Goal: Information Seeking & Learning: Find specific page/section

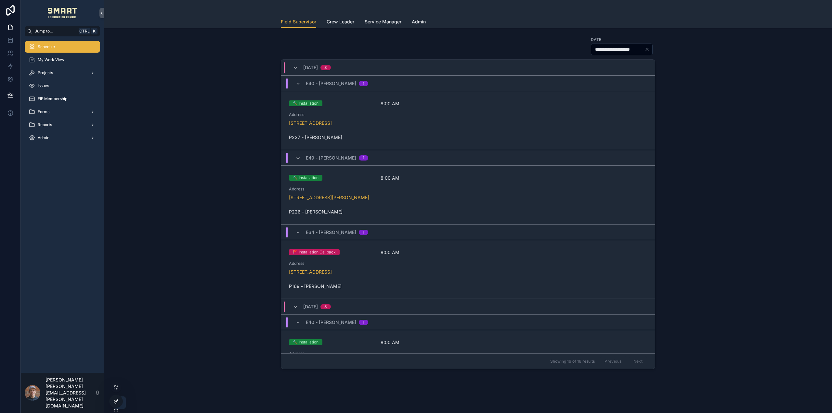
click at [117, 406] on div at bounding box center [115, 401] width 13 height 12
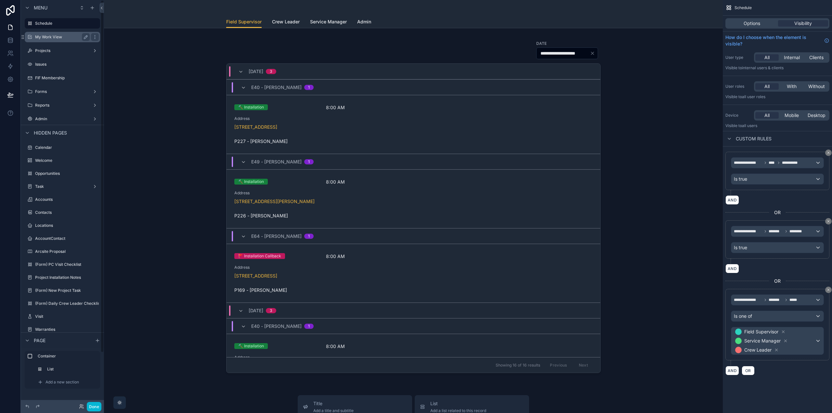
click at [58, 38] on label "My Work View" at bounding box center [61, 36] width 52 height 5
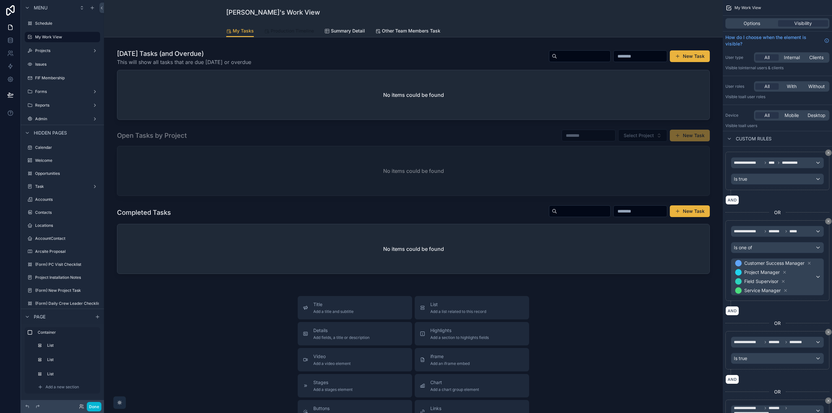
click at [284, 30] on span "Production Timeline" at bounding box center [292, 31] width 43 height 6
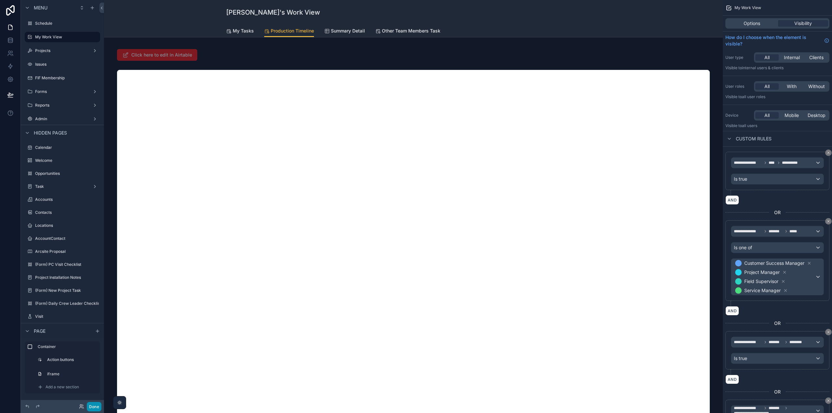
click at [98, 404] on button "Done" at bounding box center [94, 406] width 15 height 9
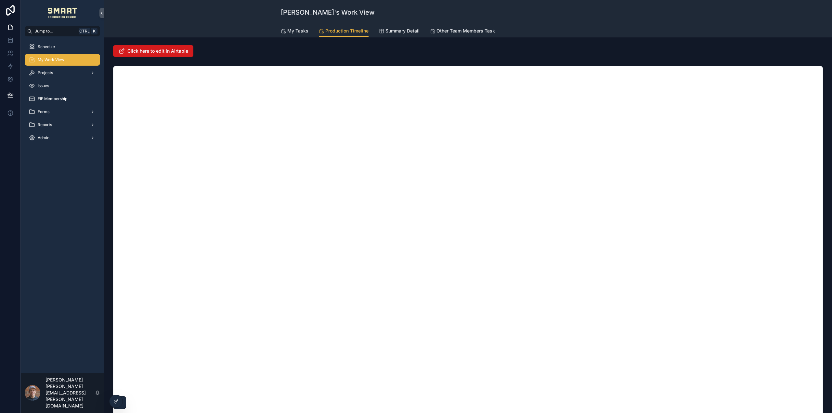
click at [138, 46] on button "Click here to edit in Airtable" at bounding box center [153, 51] width 80 height 12
click at [115, 399] on icon at bounding box center [115, 401] width 5 height 5
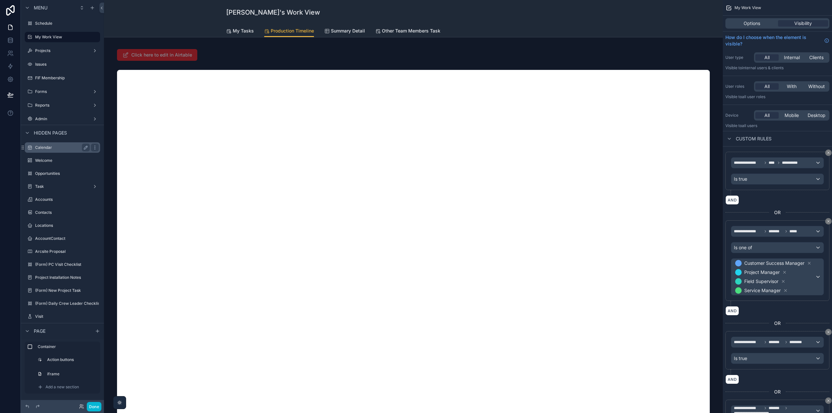
click at [51, 151] on div "Calendar" at bounding box center [62, 147] width 73 height 10
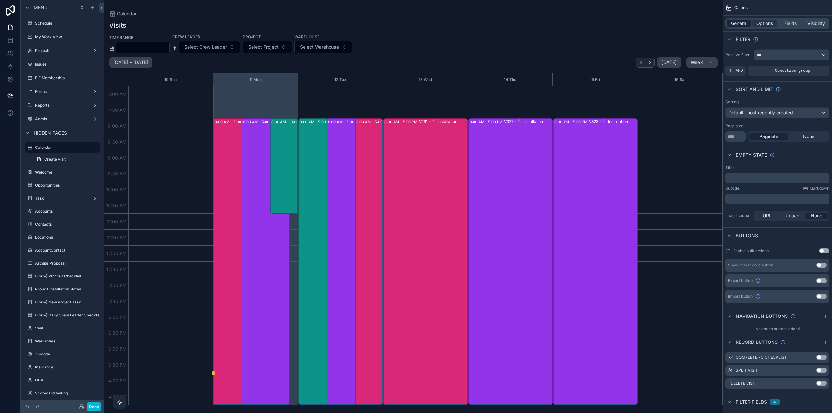
click at [731, 23] on span "General" at bounding box center [739, 23] width 16 height 6
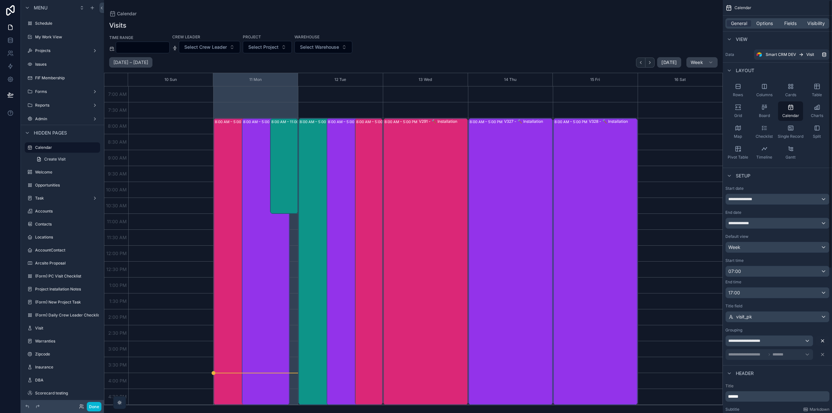
click at [769, 184] on div "**********" at bounding box center [776, 272] width 109 height 179
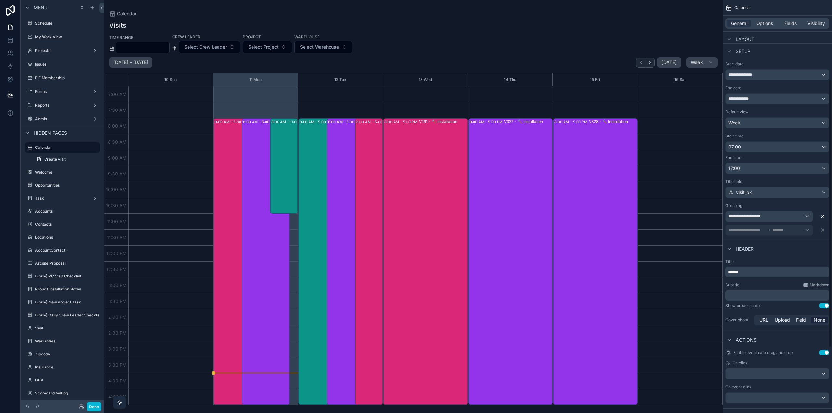
scroll to position [27, 0]
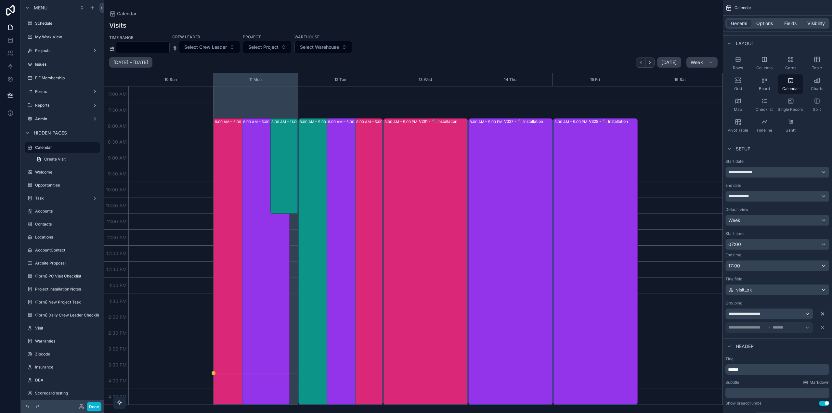
click at [243, 168] on div "scrollable content" at bounding box center [413, 206] width 618 height 413
click at [231, 145] on div "8:00 AM – 5:00 PM V289 - 🔨 Installation" at bounding box center [238, 261] width 46 height 285
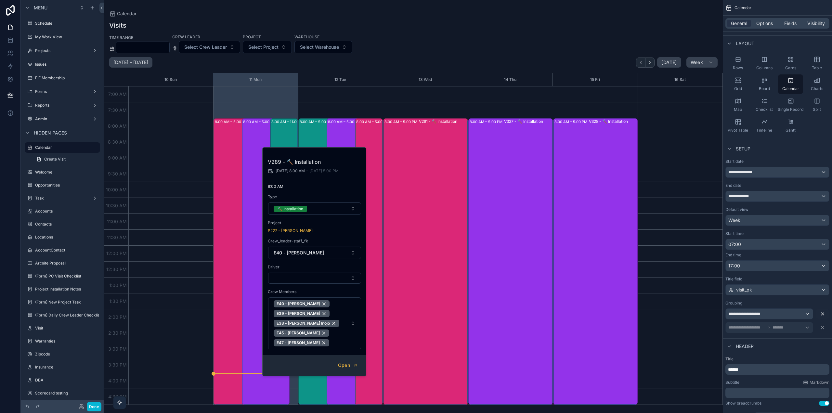
click at [440, 39] on div "Time Range Crew Leader Select Crew Leader Project Select Project Warehouse Sele…" at bounding box center [413, 43] width 618 height 19
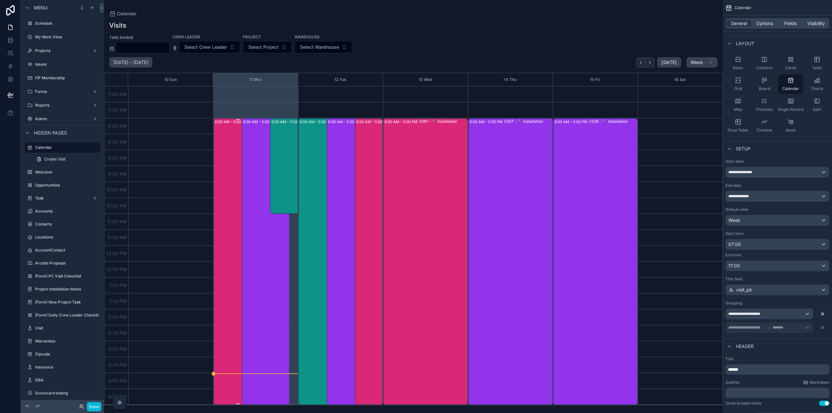
click at [229, 170] on div "8:00 AM – 5:00 PM V289 - 🔨 Installation" at bounding box center [238, 261] width 46 height 285
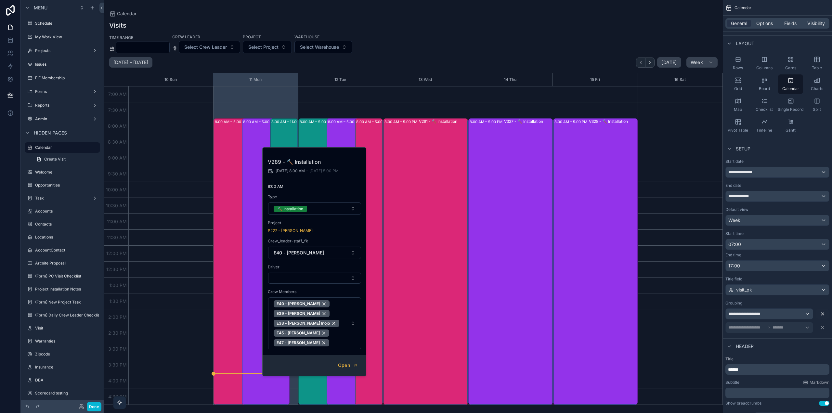
click at [394, 28] on div "Visits" at bounding box center [413, 25] width 608 height 9
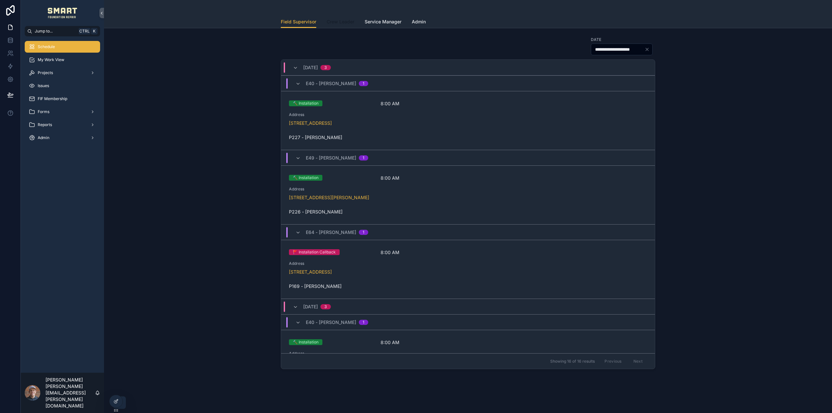
click at [339, 20] on span "Crew Leader" at bounding box center [340, 22] width 28 height 6
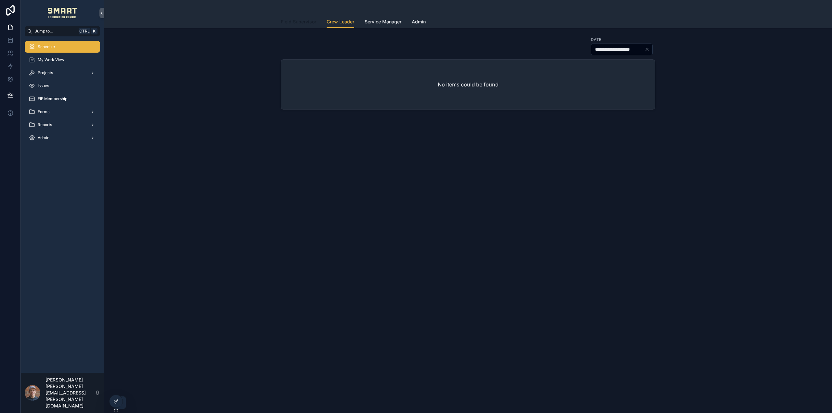
click at [296, 24] on span "Field Supervisor" at bounding box center [298, 22] width 35 height 6
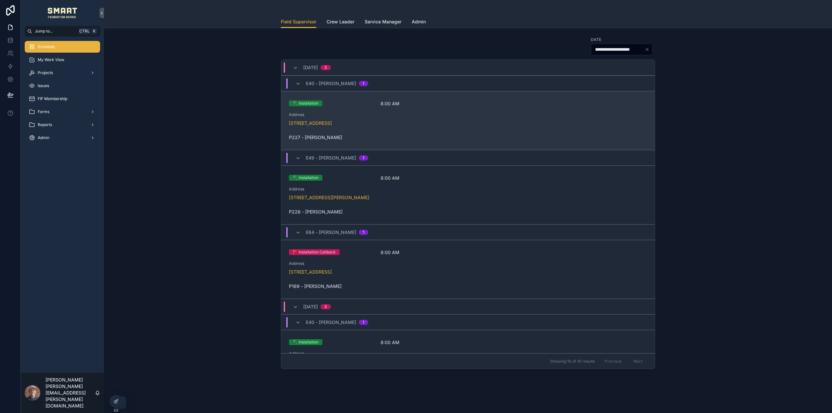
click at [454, 121] on span "[STREET_ADDRESS]" at bounding box center [468, 123] width 358 height 6
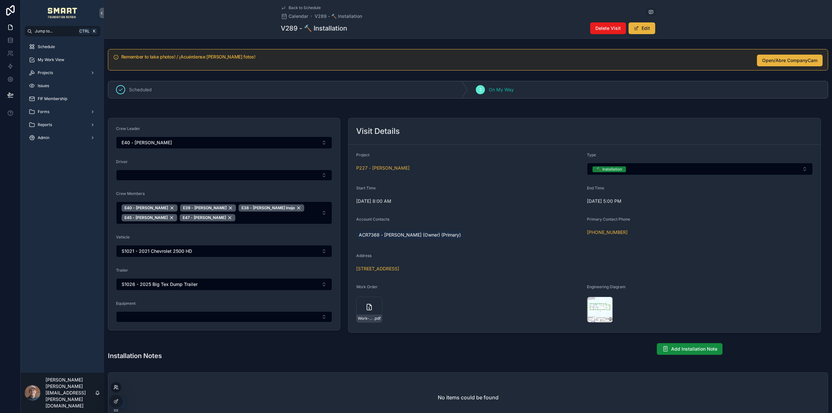
click at [116, 389] on icon at bounding box center [115, 387] width 5 height 5
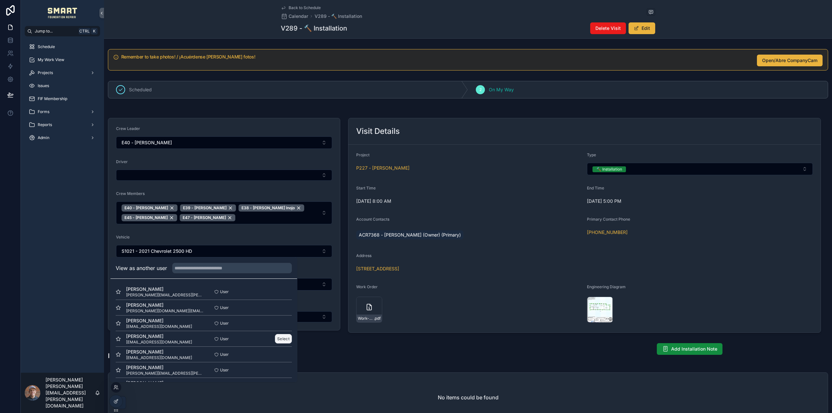
click at [275, 336] on button "Select" at bounding box center [283, 338] width 17 height 9
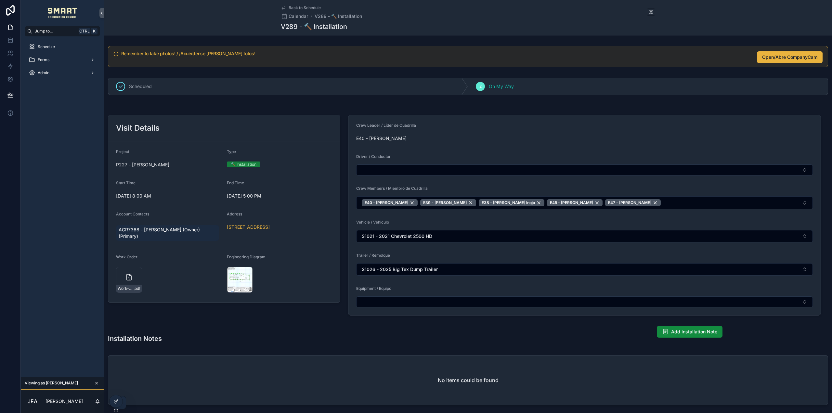
click at [302, 7] on span "Back to Schedule" at bounding box center [304, 7] width 32 height 5
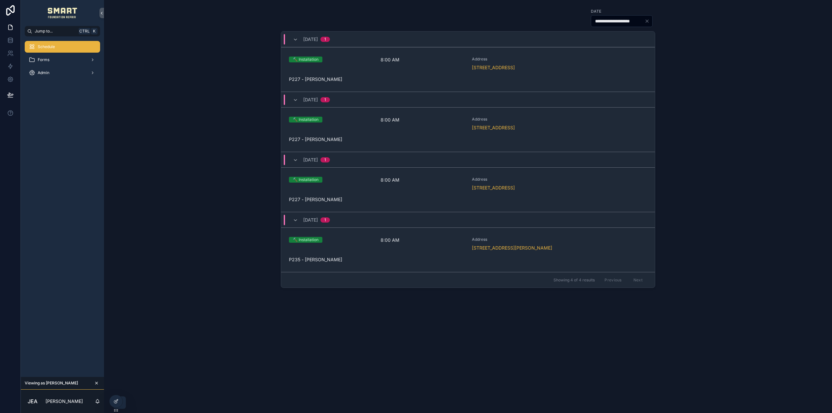
click at [344, 66] on div "🔨 Installation" at bounding box center [331, 64] width 84 height 14
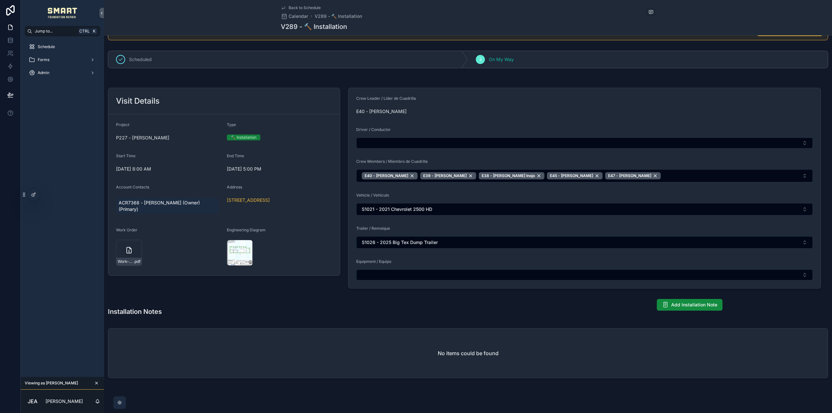
scroll to position [39, 0]
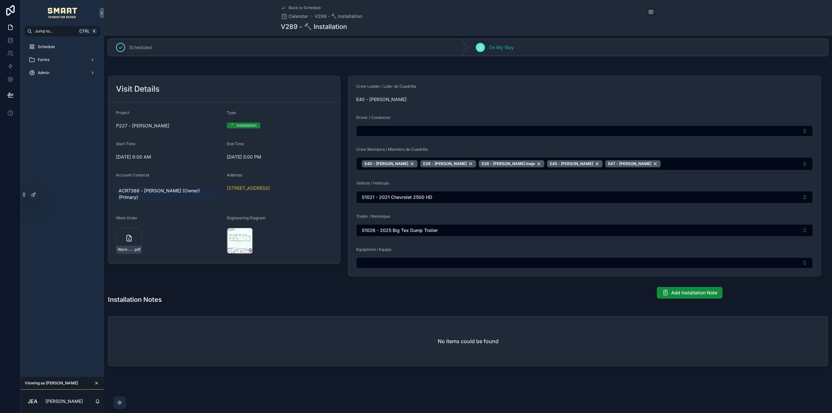
click at [98, 383] on icon "scrollable content" at bounding box center [96, 383] width 5 height 5
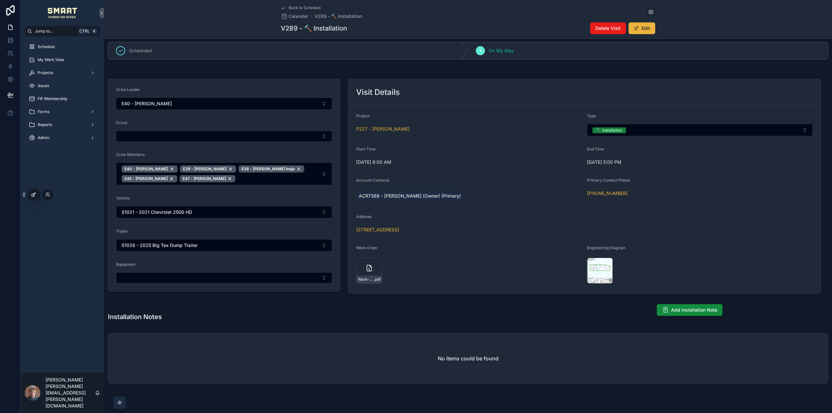
click at [34, 193] on icon at bounding box center [33, 194] width 5 height 5
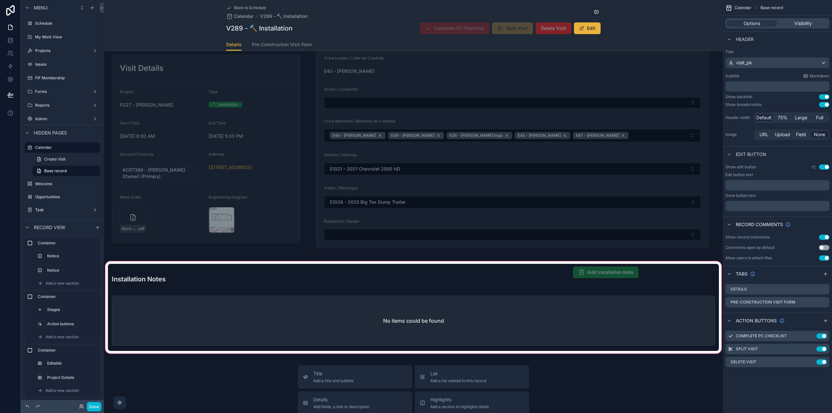
scroll to position [396, 0]
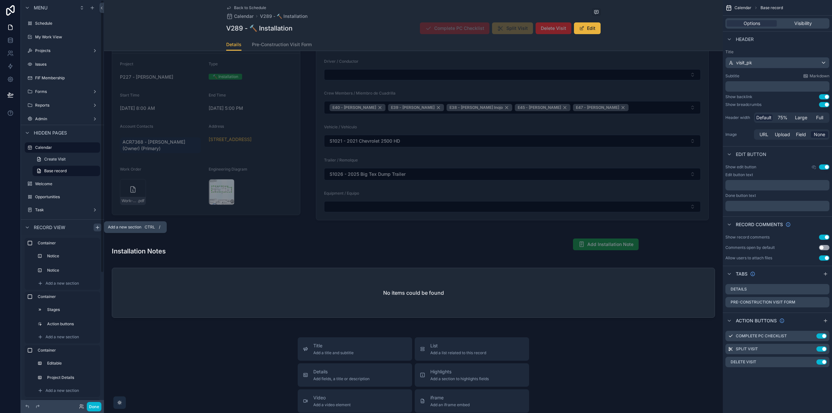
click at [95, 228] on icon "scrollable content" at bounding box center [97, 226] width 5 height 5
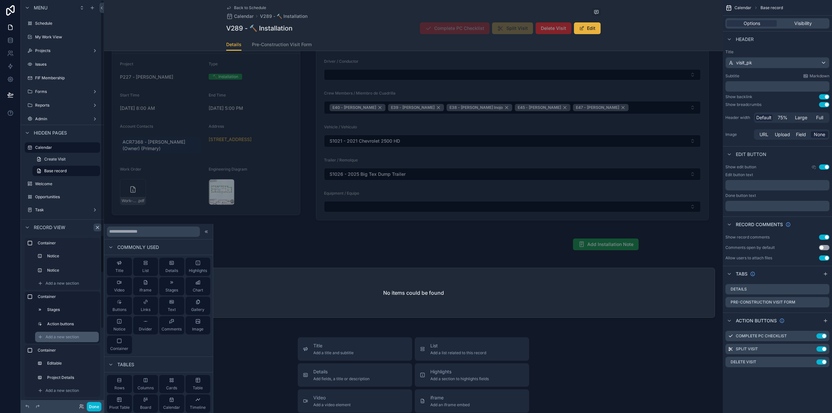
click at [117, 346] on div "Container" at bounding box center [119, 344] width 18 height 13
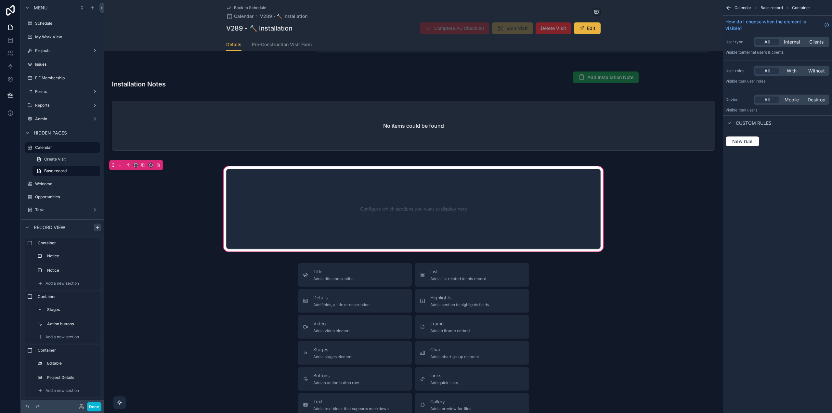
scroll to position [566, 0]
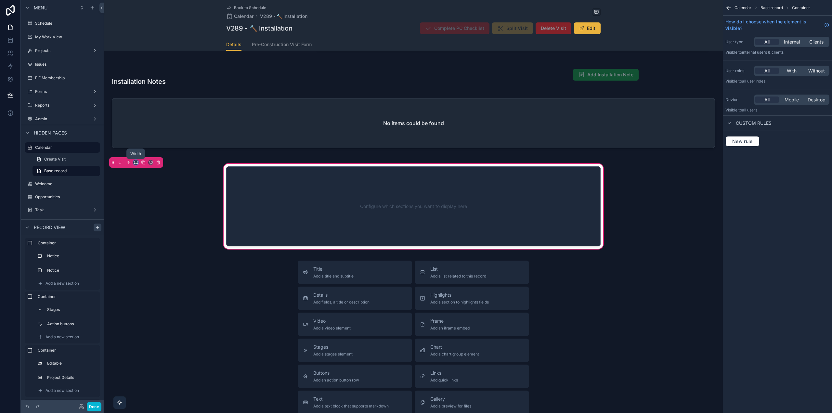
click at [136, 163] on icon "scrollable content" at bounding box center [135, 162] width 5 height 5
click at [154, 245] on span "Full width" at bounding box center [149, 249] width 20 height 8
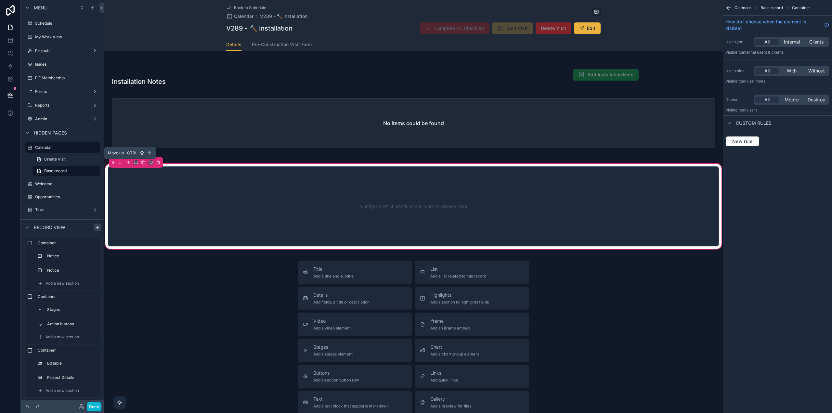
click at [131, 161] on button "scrollable content" at bounding box center [128, 162] width 7 height 7
click at [129, 161] on icon "scrollable content" at bounding box center [128, 161] width 1 height 1
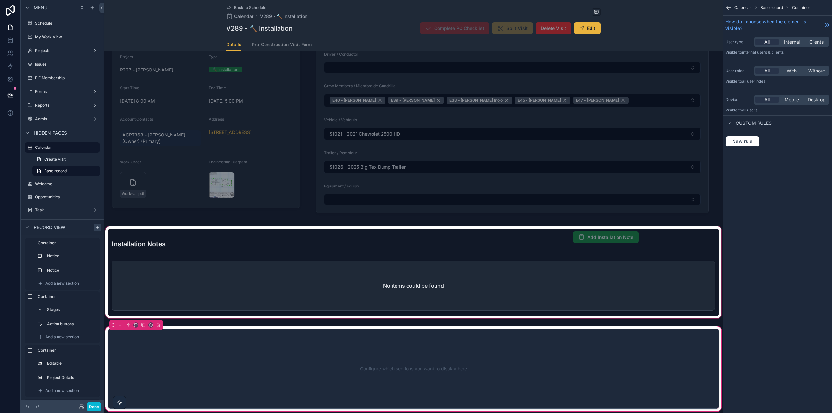
click at [147, 303] on div "scrollable content" at bounding box center [413, 272] width 618 height 95
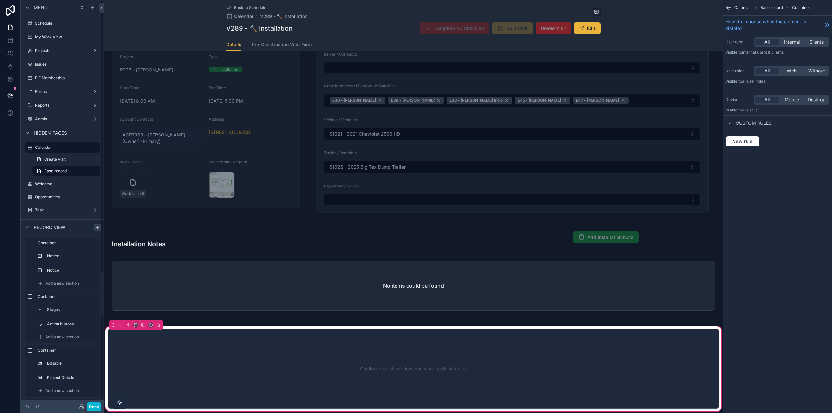
scroll to position [151, 0]
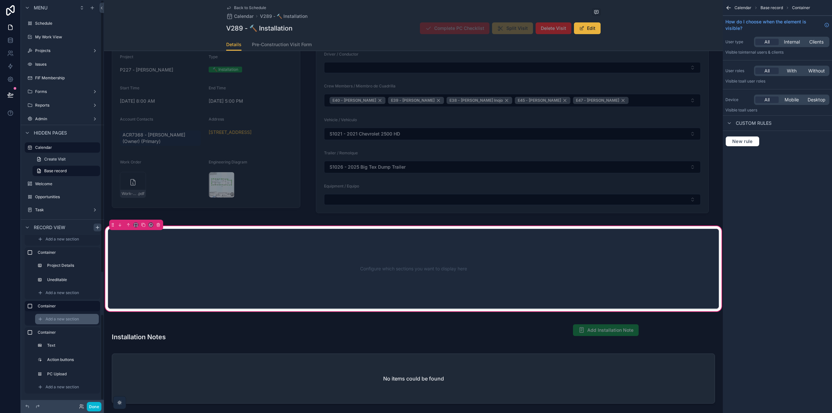
click at [67, 319] on span "Add a new section" at bounding box center [61, 318] width 33 height 5
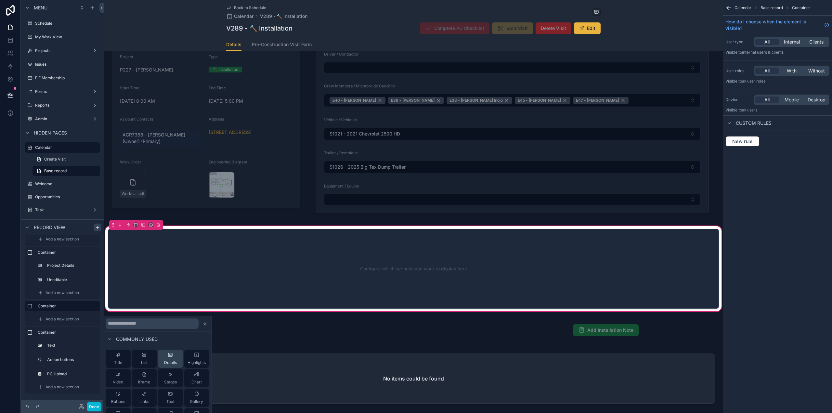
click at [173, 362] on span "Details" at bounding box center [170, 362] width 13 height 5
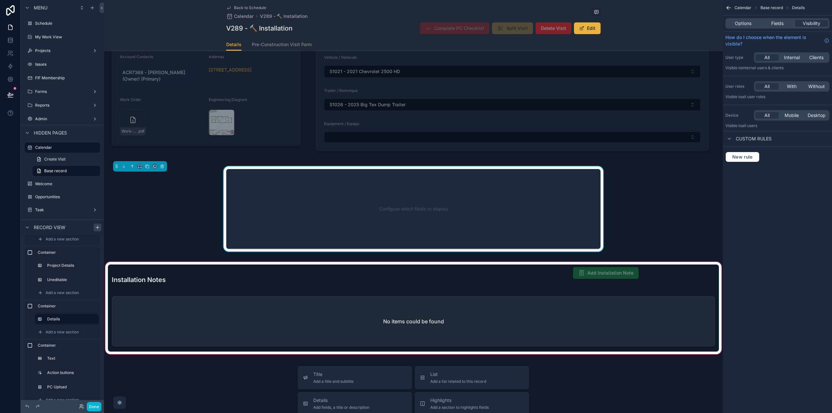
scroll to position [468, 0]
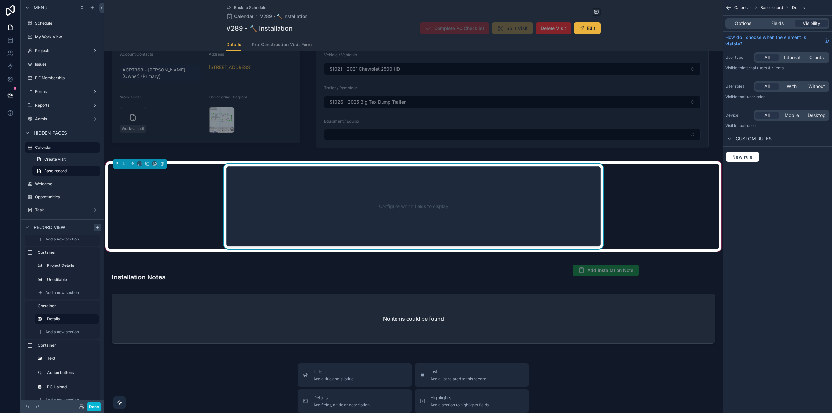
click at [240, 183] on div "Configure which fields to display" at bounding box center [413, 206] width 353 height 58
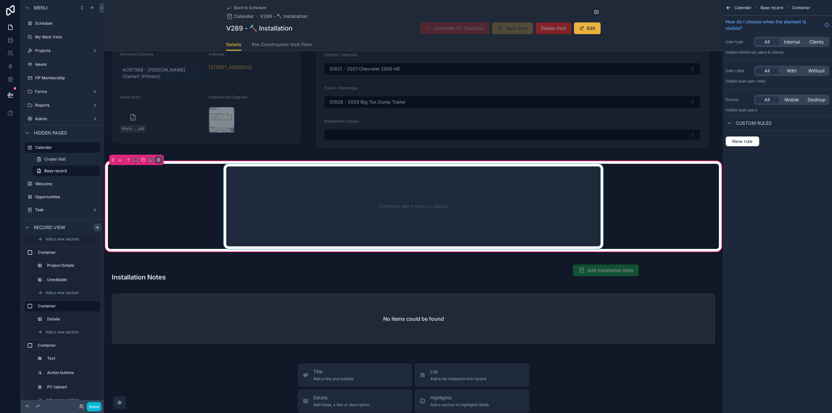
click at [252, 180] on div "scrollable content" at bounding box center [413, 206] width 611 height 85
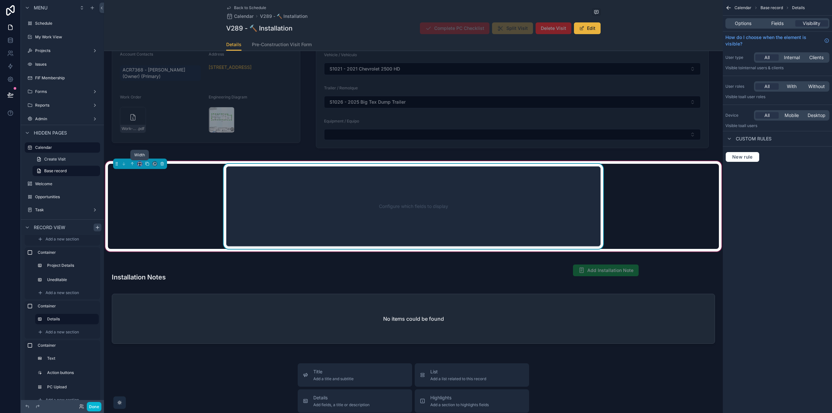
click at [141, 163] on icon "scrollable content" at bounding box center [139, 163] width 5 height 5
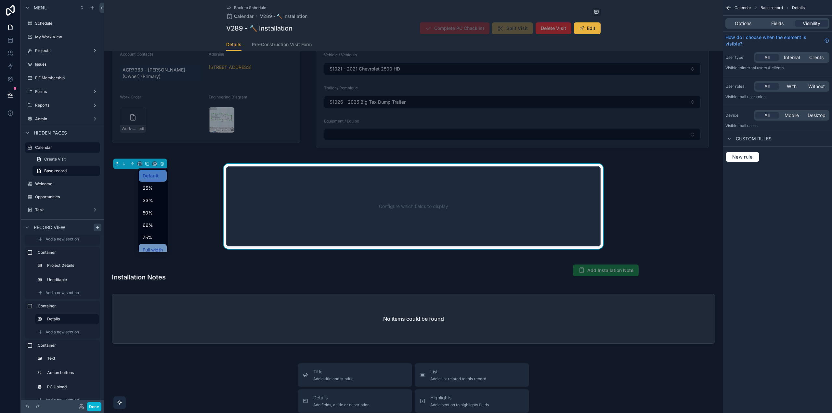
click at [156, 246] on span "Full width" at bounding box center [153, 250] width 20 height 8
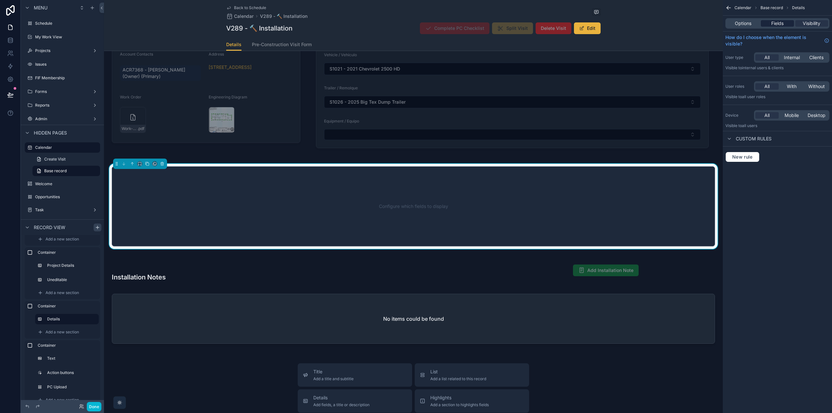
click at [769, 26] on div "Fields" at bounding box center [776, 23] width 33 height 6
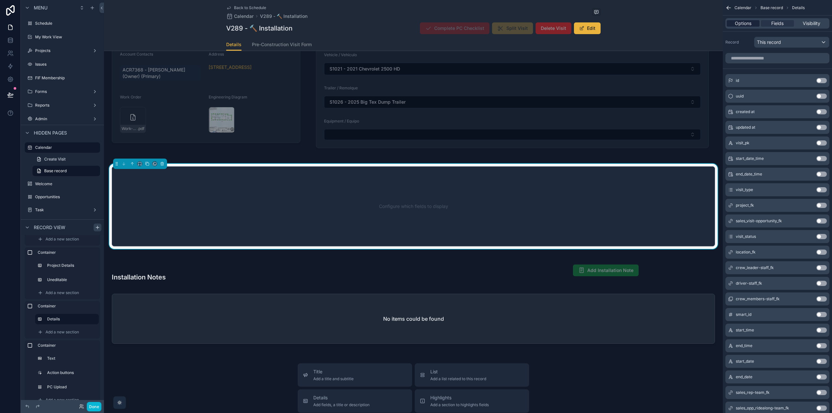
click at [743, 22] on span "Options" at bounding box center [742, 23] width 17 height 6
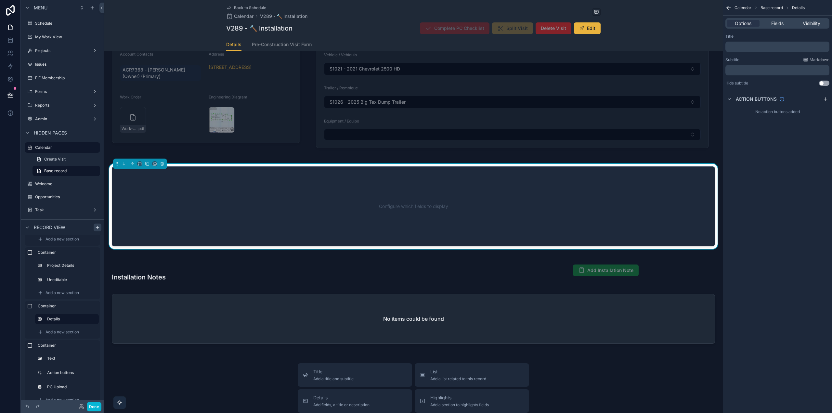
click at [744, 50] on div "﻿" at bounding box center [777, 47] width 104 height 10
click at [745, 48] on p "﻿" at bounding box center [778, 46] width 100 height 5
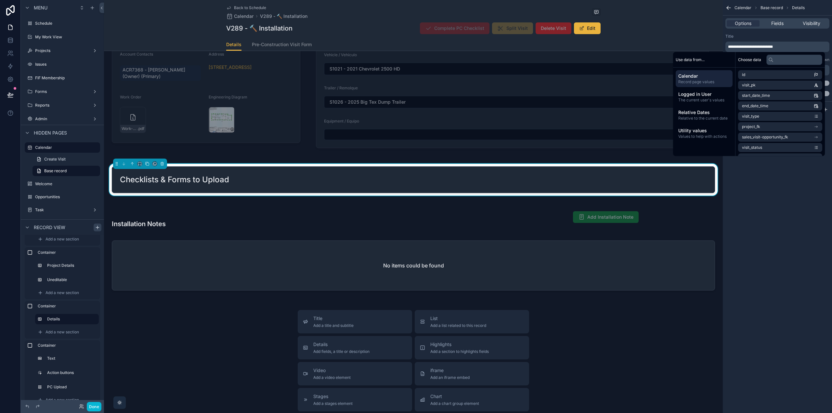
click at [787, 174] on div "**********" at bounding box center [776, 206] width 109 height 413
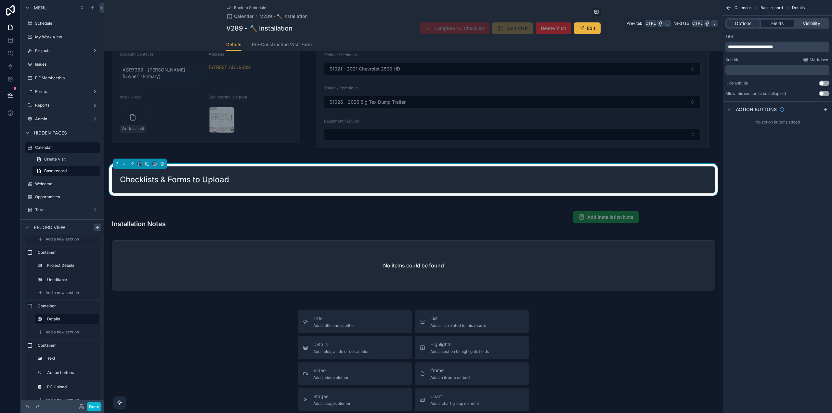
click at [776, 25] on span "Fields" at bounding box center [777, 23] width 12 height 6
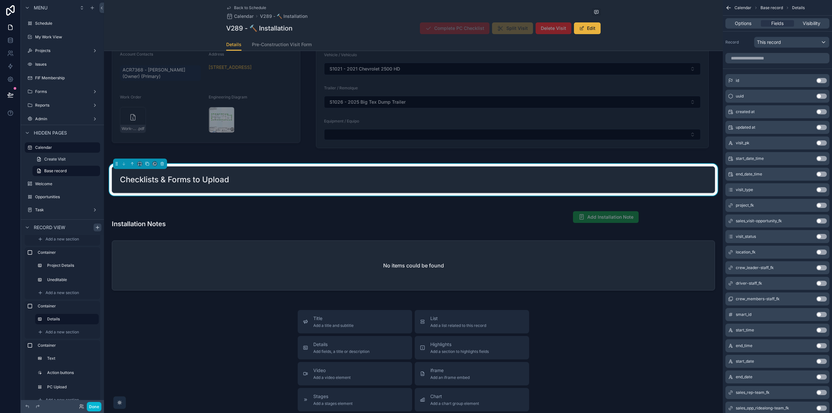
click at [806, 207] on div "project_fk Use setting" at bounding box center [777, 205] width 104 height 13
click at [767, 43] on span "This record" at bounding box center [768, 42] width 24 height 6
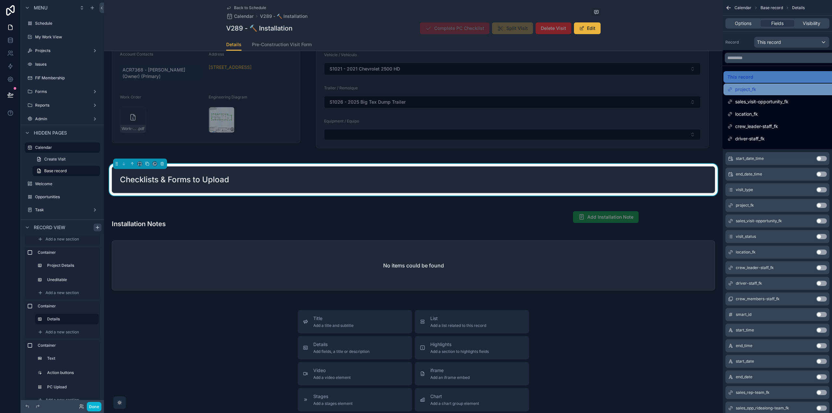
click at [761, 90] on div "project_fk" at bounding box center [783, 89] width 112 height 8
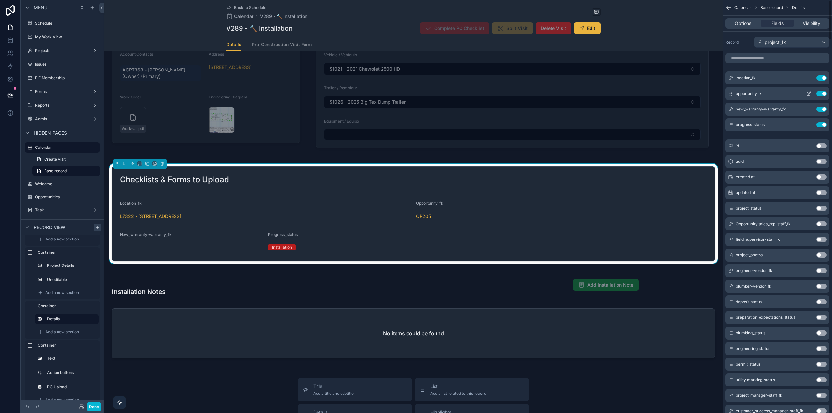
click at [820, 77] on button "Use setting" at bounding box center [821, 77] width 10 height 5
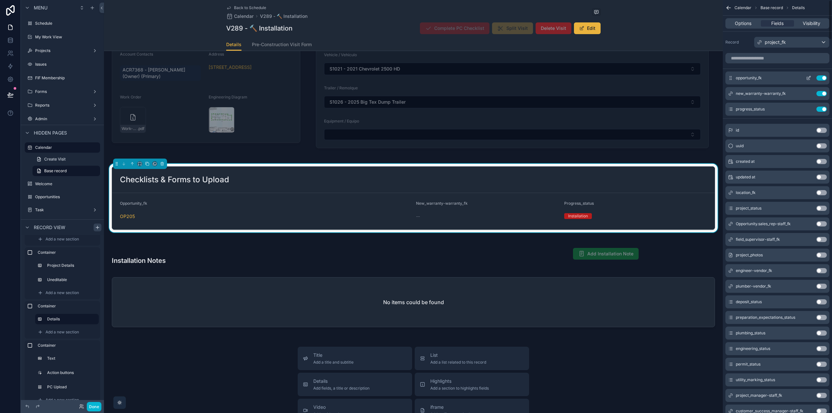
click at [820, 77] on button "Use setting" at bounding box center [821, 77] width 10 height 5
click at [820, 91] on button "Use setting" at bounding box center [821, 93] width 10 height 5
click at [820, 77] on button "Use setting" at bounding box center [821, 77] width 10 height 5
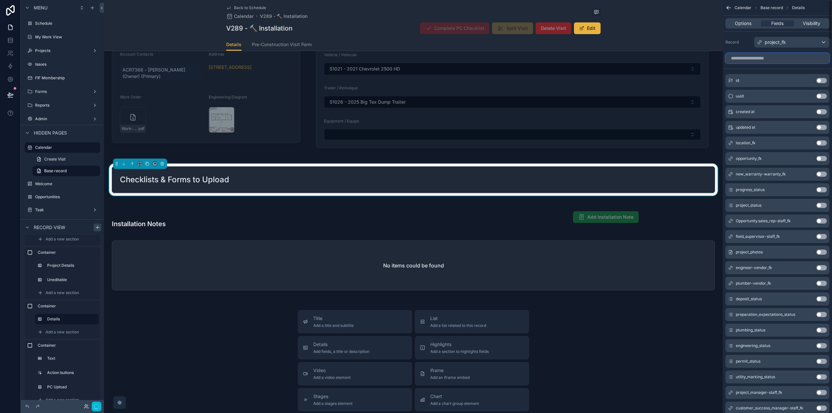
click at [782, 57] on input "scrollable content" at bounding box center [777, 58] width 104 height 10
click at [736, 58] on input "*****" at bounding box center [777, 58] width 104 height 10
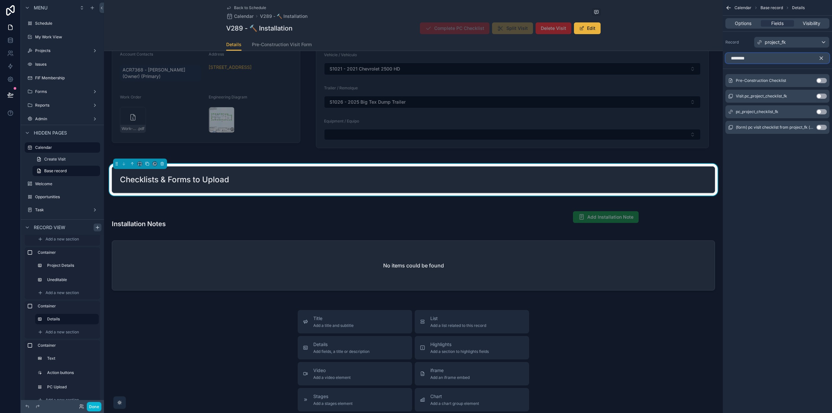
type input "*********"
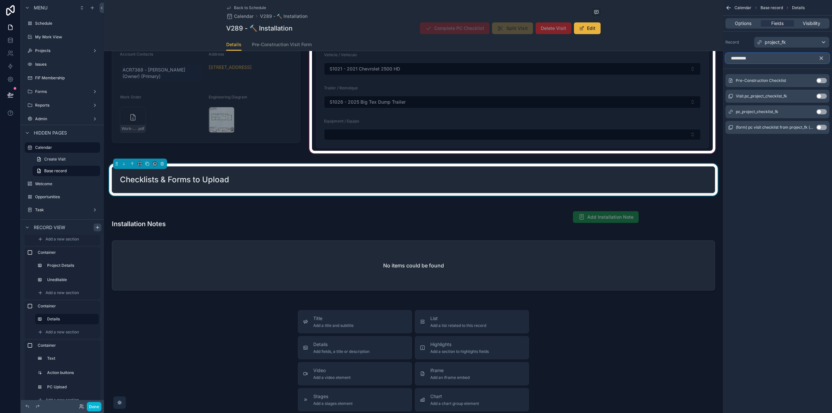
drag, startPoint x: 766, startPoint y: 59, endPoint x: 710, endPoint y: 59, distance: 55.5
click at [710, 59] on div "Jump to... Ctrl K Schedule My Work View Projects Issues FIF Membership Forms Re…" at bounding box center [468, 206] width 728 height 413
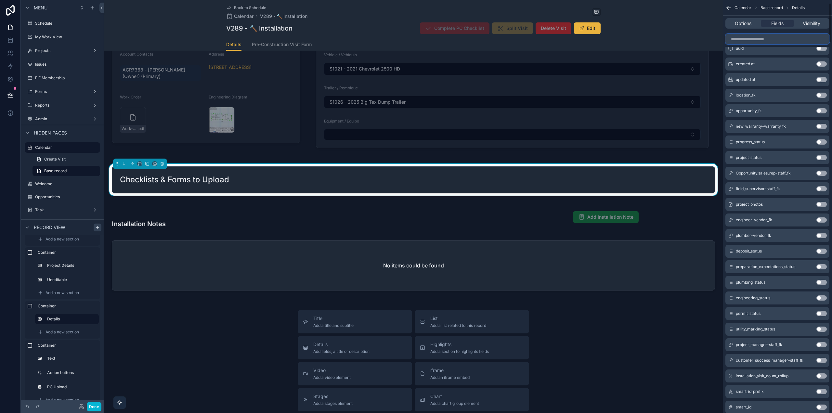
scroll to position [0, 0]
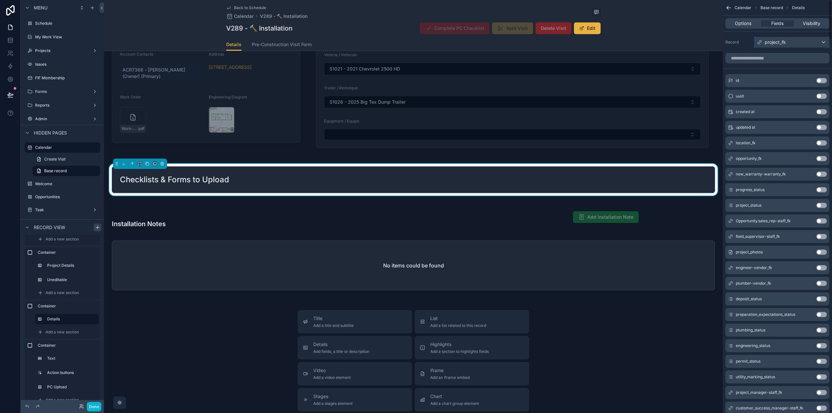
click at [786, 41] on div "project_fk" at bounding box center [791, 42] width 75 height 10
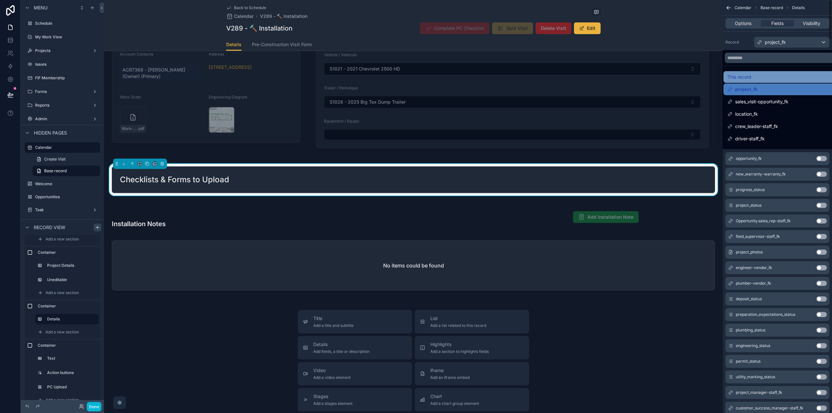
click at [751, 79] on div "This record" at bounding box center [783, 77] width 112 height 8
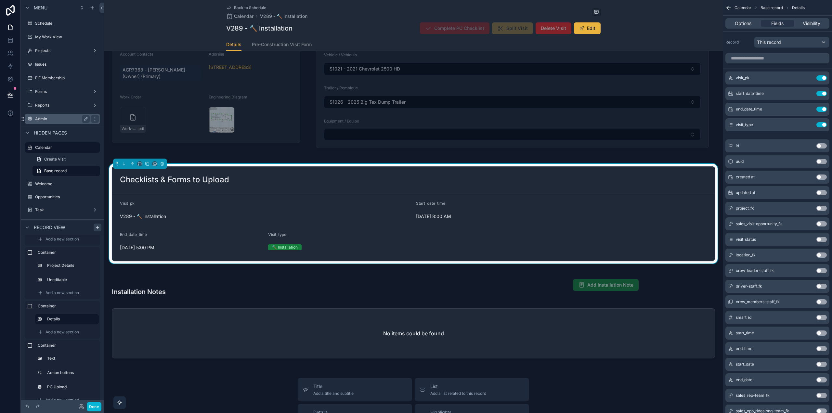
click at [58, 117] on label "Admin" at bounding box center [61, 118] width 52 height 5
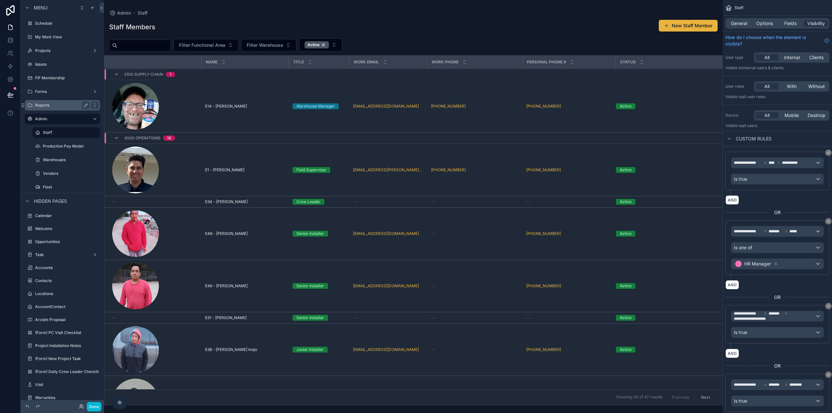
click at [60, 103] on label "Reports" at bounding box center [61, 105] width 52 height 5
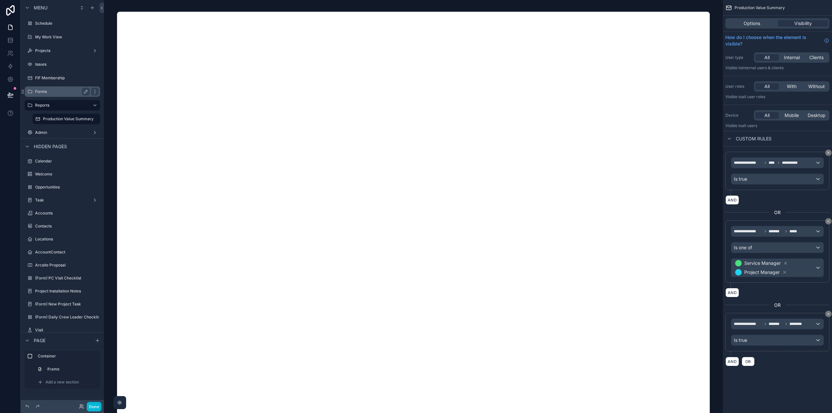
click at [60, 92] on label "Forms" at bounding box center [61, 91] width 52 height 5
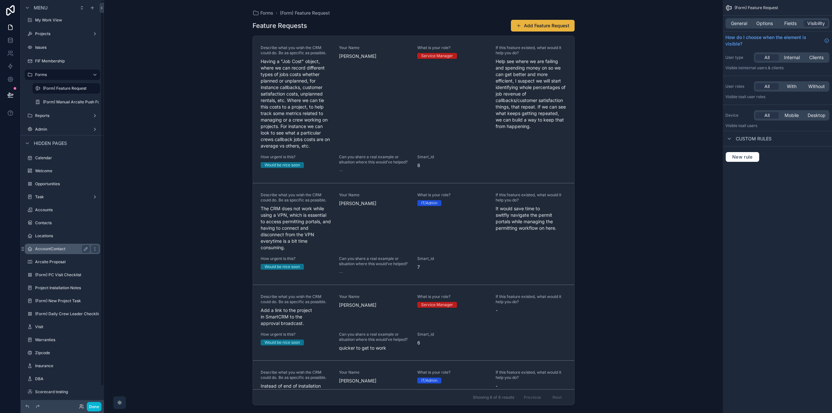
scroll to position [20, 0]
click at [67, 310] on label "(Form) Daily Crew Leader Checklist" at bounding box center [68, 310] width 66 height 5
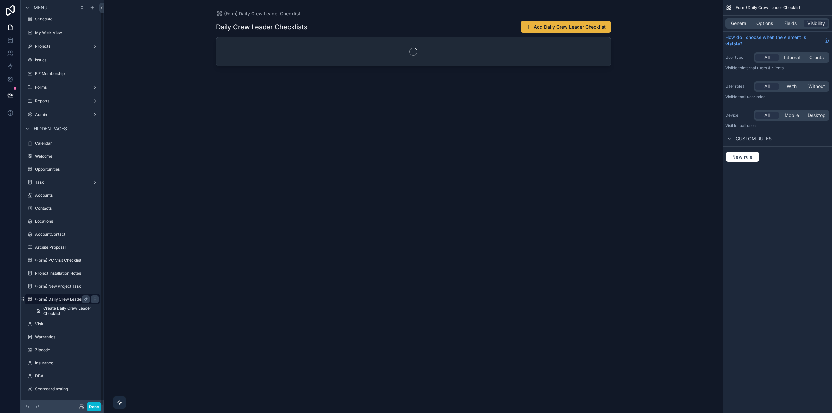
scroll to position [4, 0]
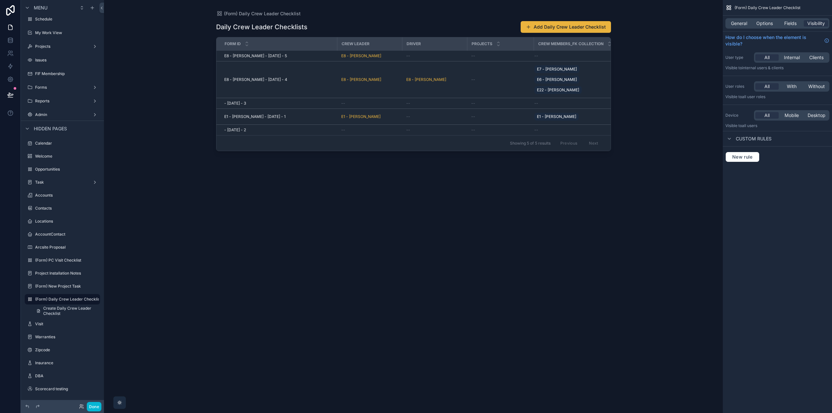
click at [573, 22] on div "scrollable content" at bounding box center [413, 202] width 415 height 405
click at [570, 24] on button "Add Daily Crew Leader Checklist" at bounding box center [565, 27] width 90 height 12
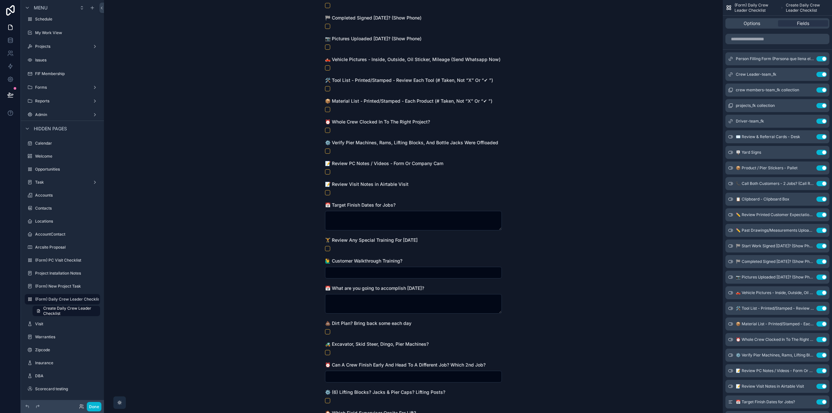
scroll to position [385, 0]
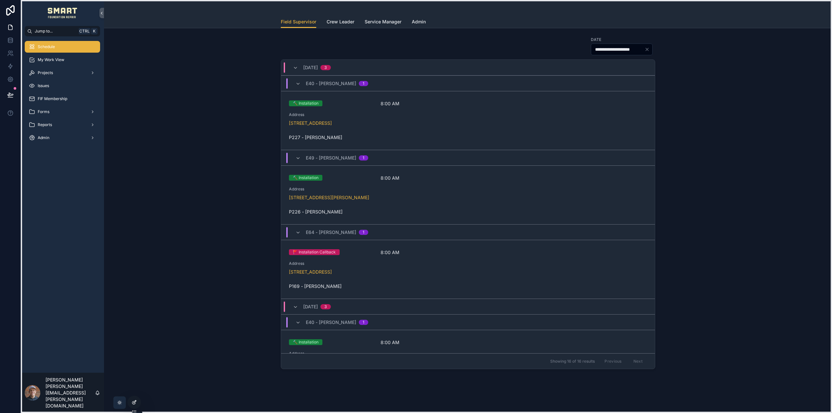
drag, startPoint x: 22, startPoint y: 193, endPoint x: 128, endPoint y: 401, distance: 233.0
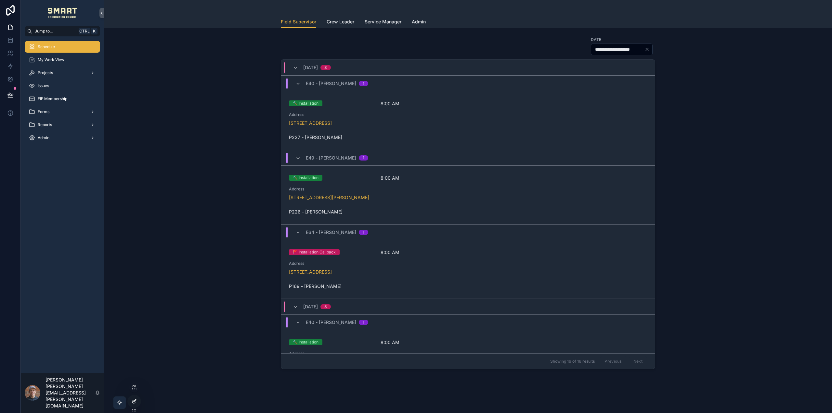
click at [138, 401] on div at bounding box center [134, 401] width 13 height 12
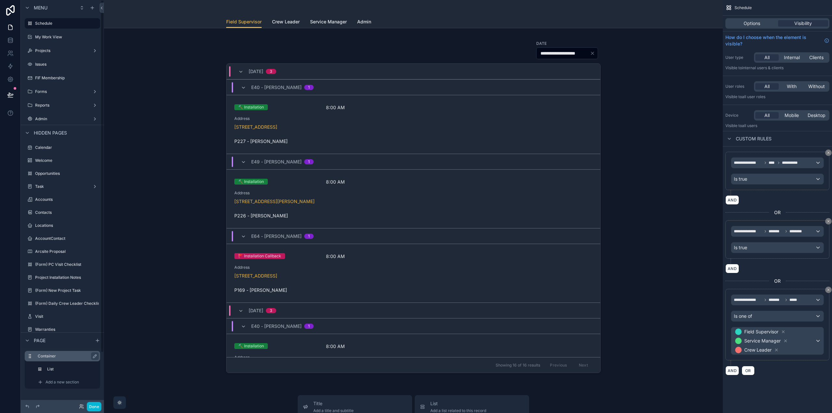
click at [63, 358] on label "Container" at bounding box center [66, 355] width 57 height 5
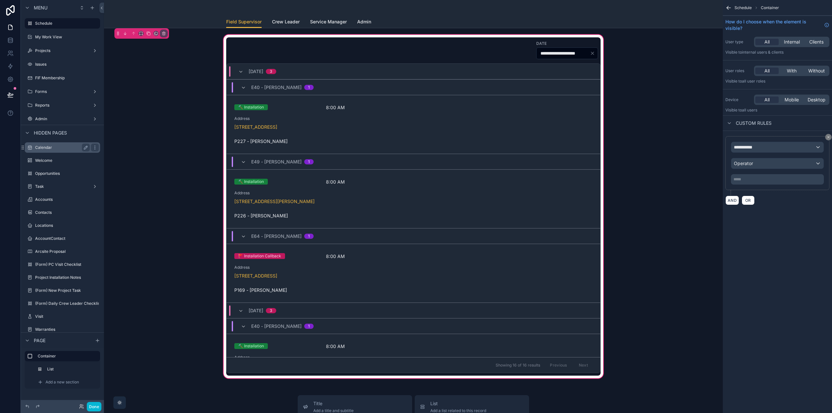
click at [56, 149] on label "Calendar" at bounding box center [61, 147] width 52 height 5
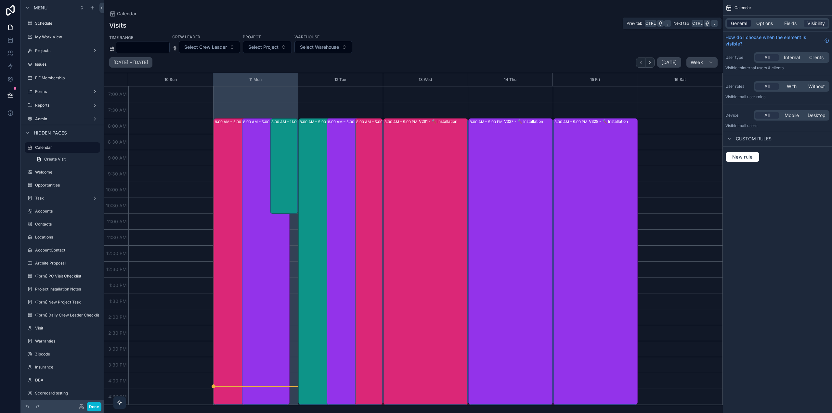
click at [738, 23] on span "General" at bounding box center [739, 23] width 16 height 6
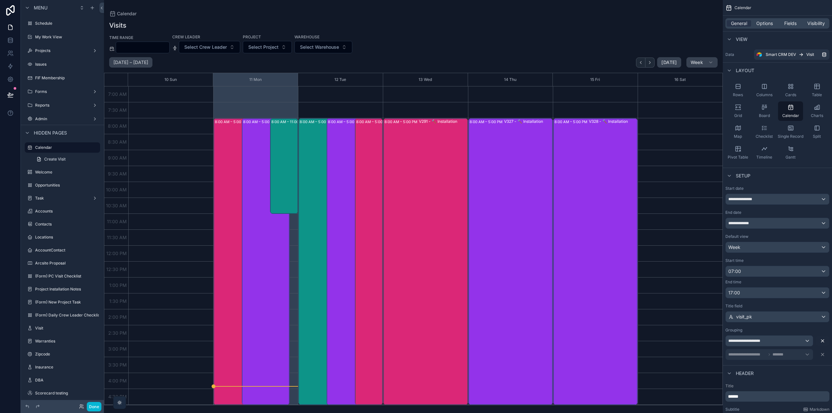
click at [703, 60] on div "scrollable content" at bounding box center [413, 206] width 618 height 413
click at [706, 61] on button "Week" at bounding box center [701, 62] width 31 height 10
click at [684, 78] on button "Month" at bounding box center [688, 79] width 47 height 12
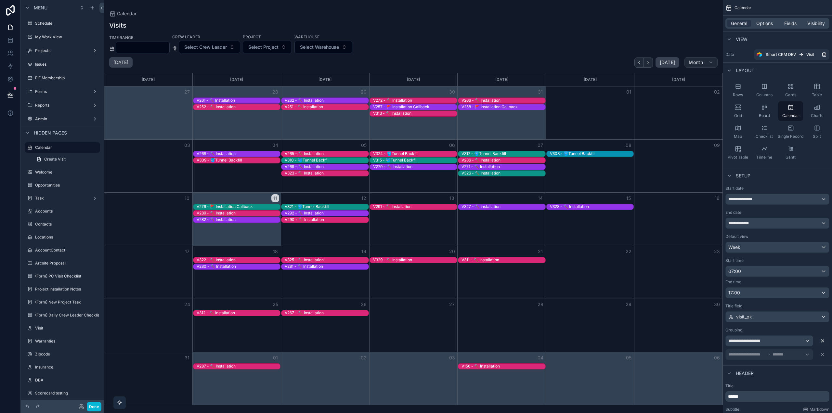
click at [688, 63] on span "Month" at bounding box center [695, 62] width 14 height 6
click at [677, 104] on span "Work week" at bounding box center [679, 102] width 24 height 6
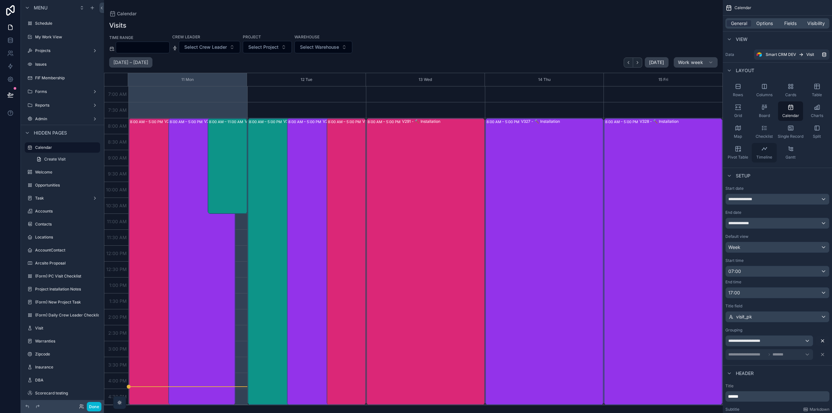
click at [770, 157] on span "Timeline" at bounding box center [764, 157] width 16 height 5
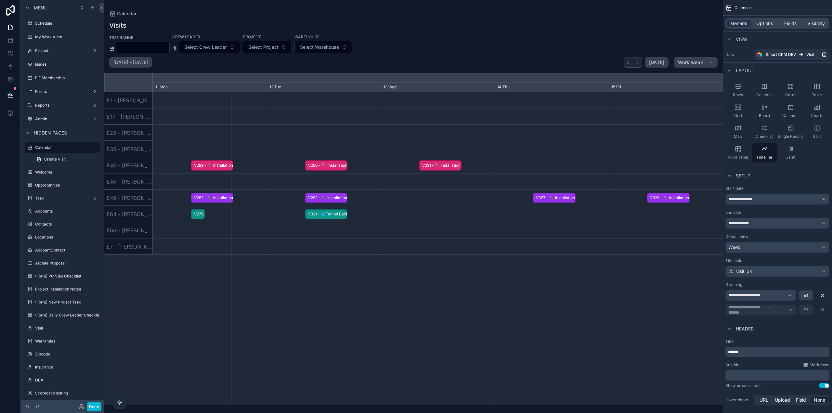
click at [753, 15] on div "Calendar" at bounding box center [776, 8] width 109 height 16
click at [758, 21] on span "Options" at bounding box center [764, 23] width 17 height 6
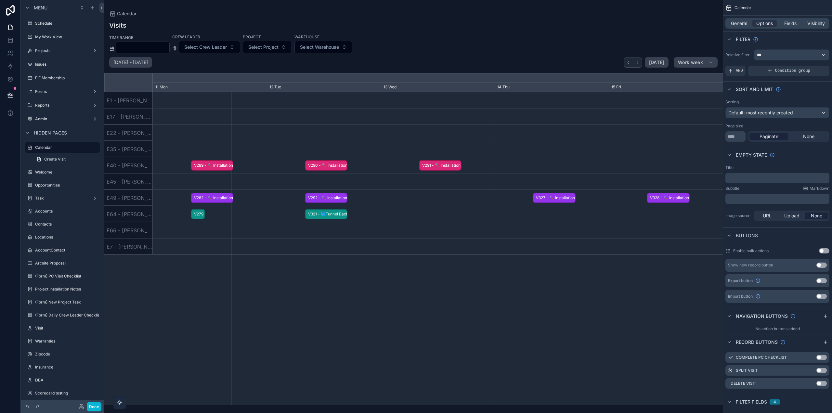
click at [339, 196] on span "V292 - 🔨 Installation" at bounding box center [326, 198] width 42 height 11
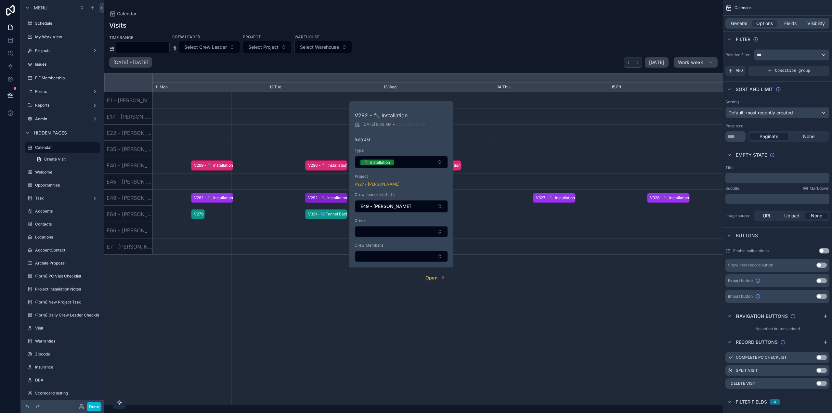
click at [439, 43] on div "Time Range Crew Leader Select Crew Leader Project Select Project Warehouse Sele…" at bounding box center [413, 43] width 618 height 19
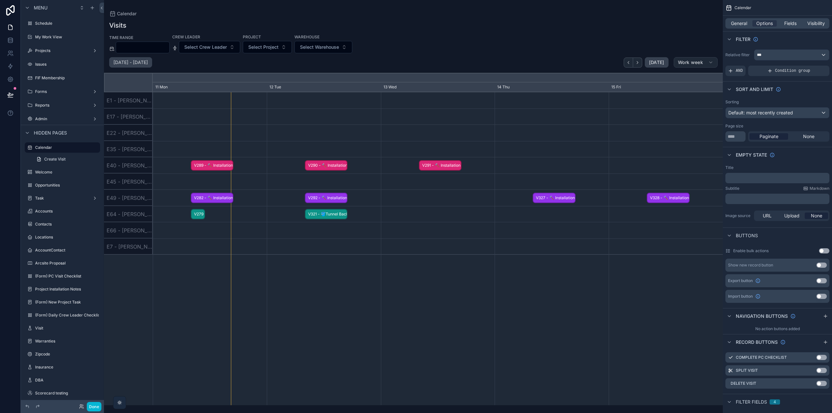
click at [692, 60] on span "Work week" at bounding box center [690, 62] width 25 height 6
click at [649, 26] on div "Visits" at bounding box center [413, 25] width 608 height 9
click at [689, 66] on button "Work week" at bounding box center [695, 62] width 44 height 10
click at [685, 88] on button "2 Week" at bounding box center [688, 90] width 47 height 12
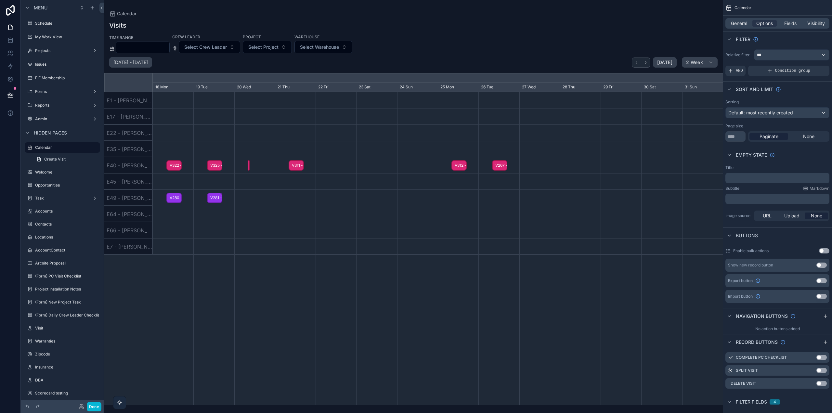
scroll to position [0, 570]
click at [691, 64] on span "2 Week" at bounding box center [694, 62] width 17 height 6
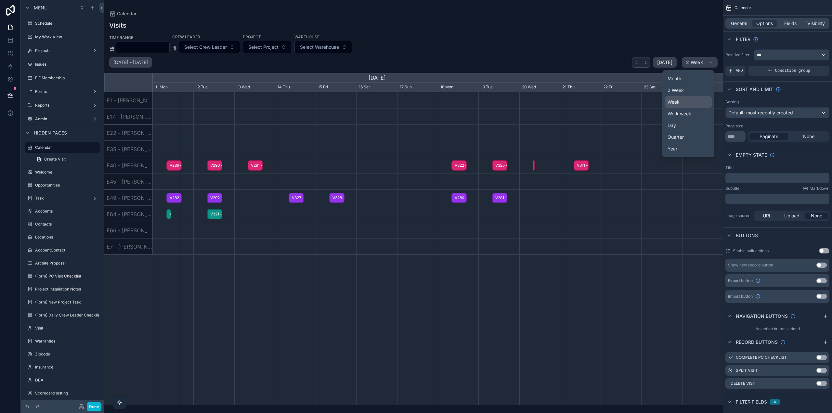
click at [691, 101] on button "Week" at bounding box center [688, 102] width 47 height 12
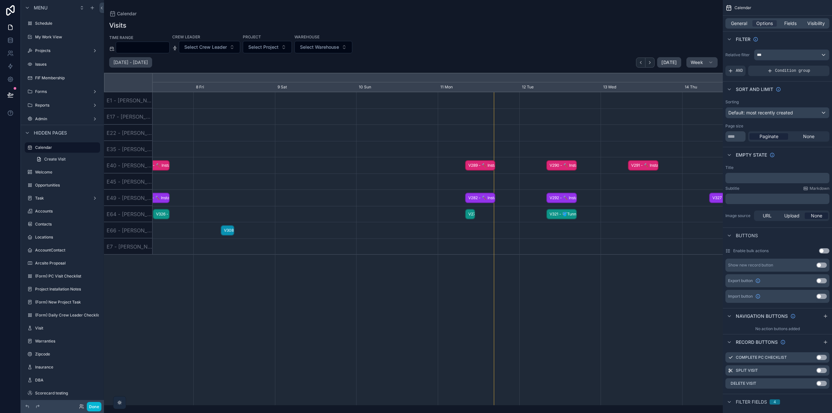
scroll to position [0, 855]
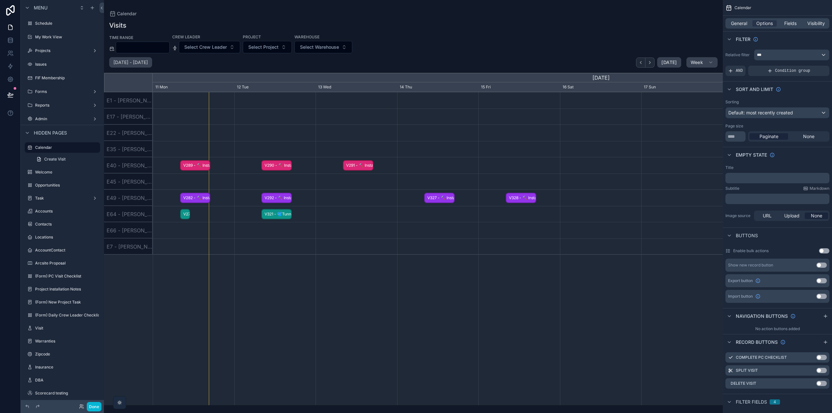
click at [202, 165] on span "V289 - 🔨 Installation" at bounding box center [195, 165] width 29 height 11
click at [433, 65] on div "August 11 - August 17 Today Week" at bounding box center [413, 62] width 618 height 10
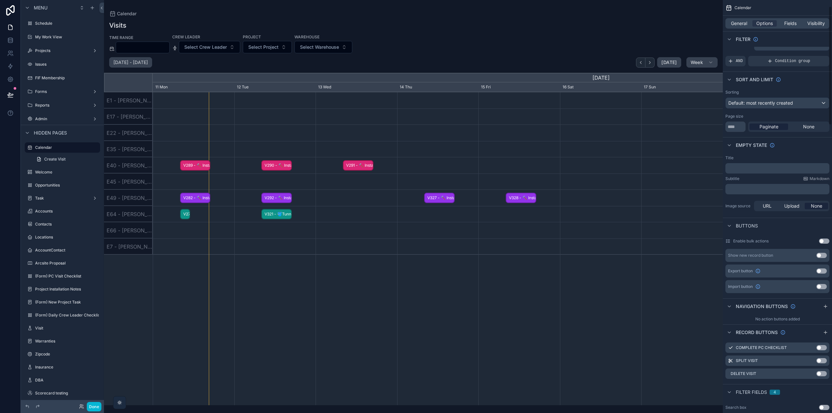
scroll to position [32, 0]
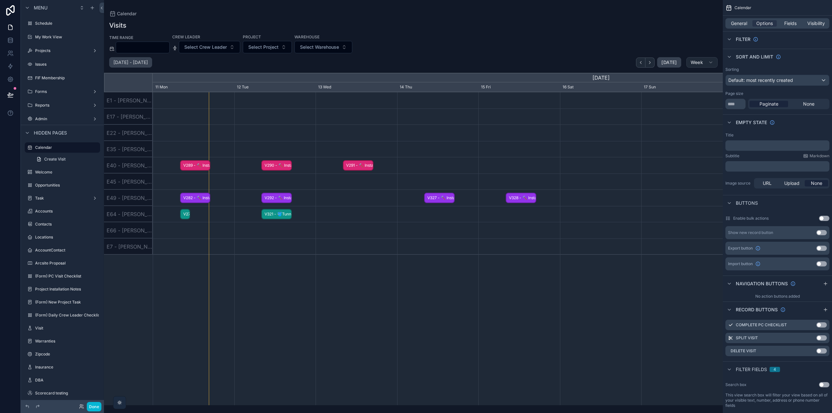
click at [700, 62] on span "Week" at bounding box center [696, 62] width 12 height 6
click at [679, 126] on button "Day" at bounding box center [688, 126] width 47 height 12
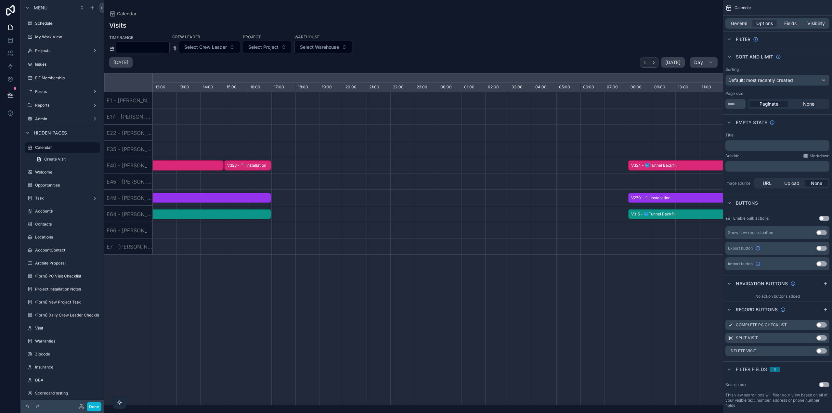
scroll to position [0, 3988]
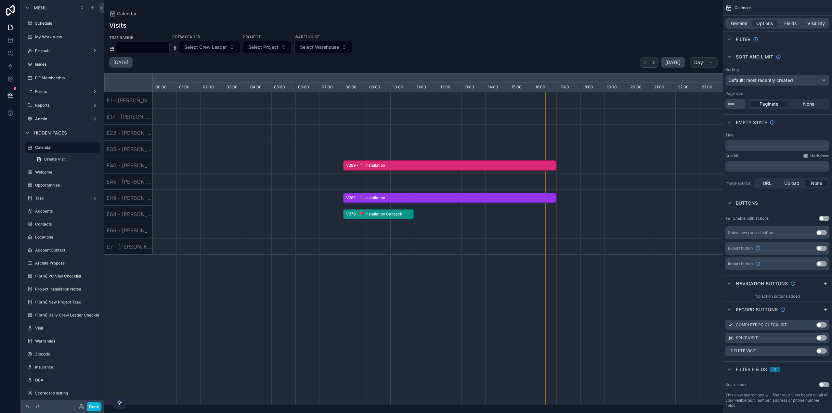
click at [710, 61] on icon "scrollable content" at bounding box center [710, 62] width 5 height 5
click at [687, 102] on button "Week" at bounding box center [688, 102] width 47 height 12
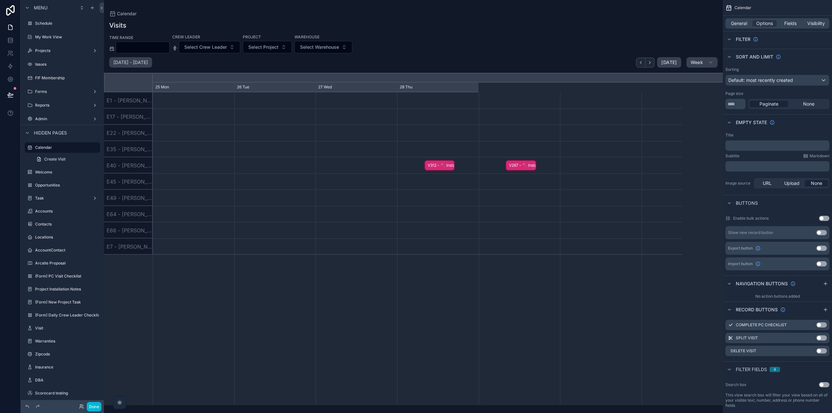
scroll to position [0, 855]
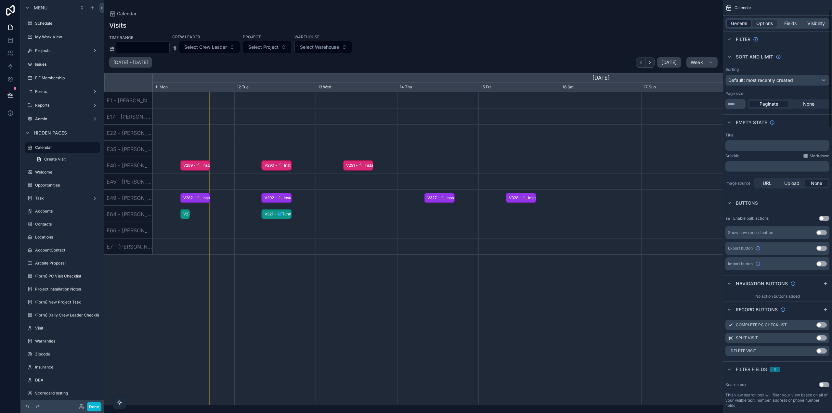
click at [737, 22] on span "General" at bounding box center [739, 23] width 16 height 6
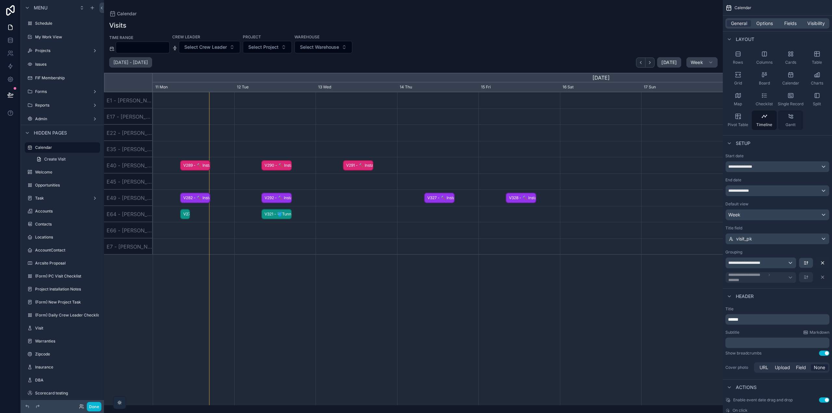
click at [789, 125] on span "Gantt" at bounding box center [790, 124] width 10 height 5
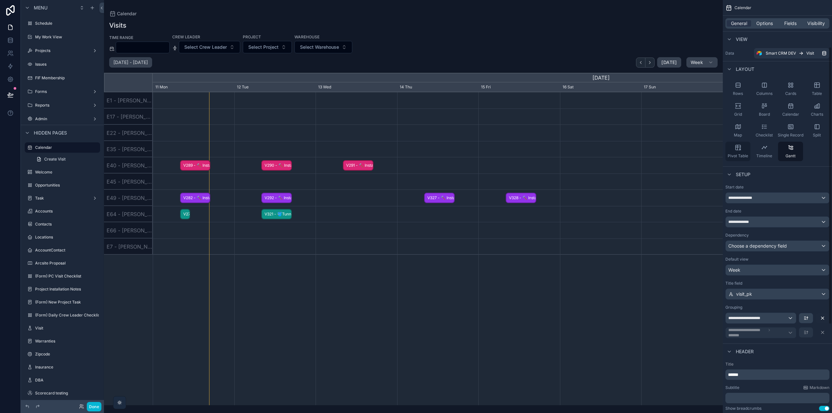
scroll to position [0, 0]
click at [809, 88] on div "Table" at bounding box center [816, 90] width 25 height 19
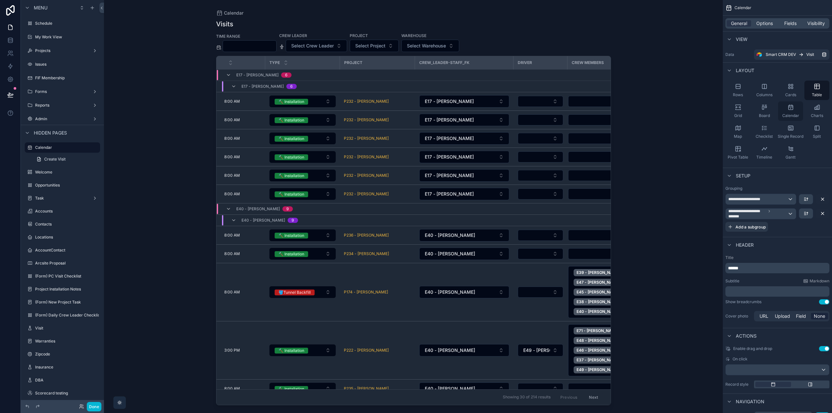
click at [794, 109] on div "Calendar" at bounding box center [790, 110] width 25 height 19
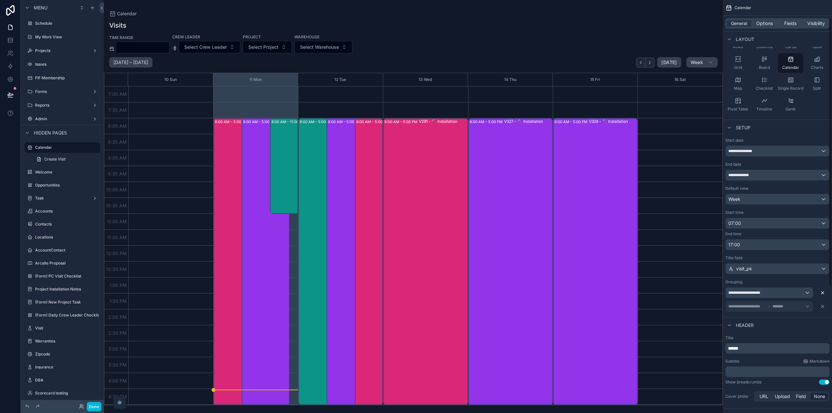
scroll to position [65, 0]
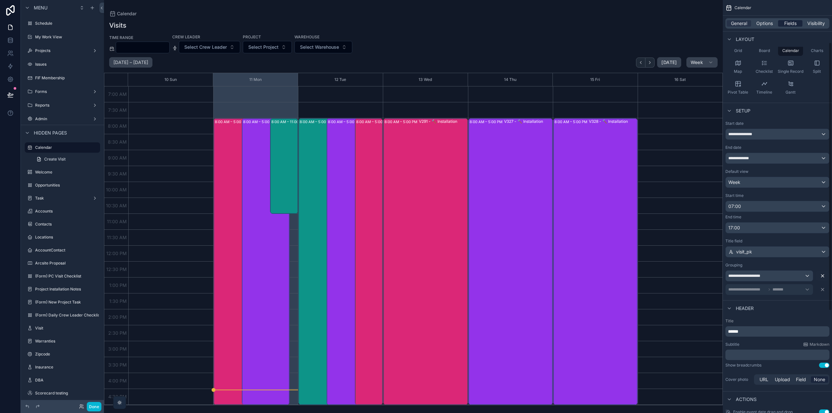
click at [788, 21] on span "Fields" at bounding box center [790, 23] width 12 height 6
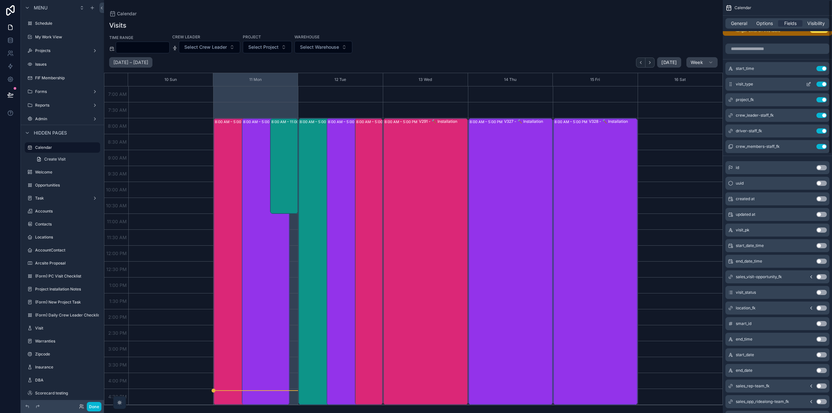
scroll to position [0, 0]
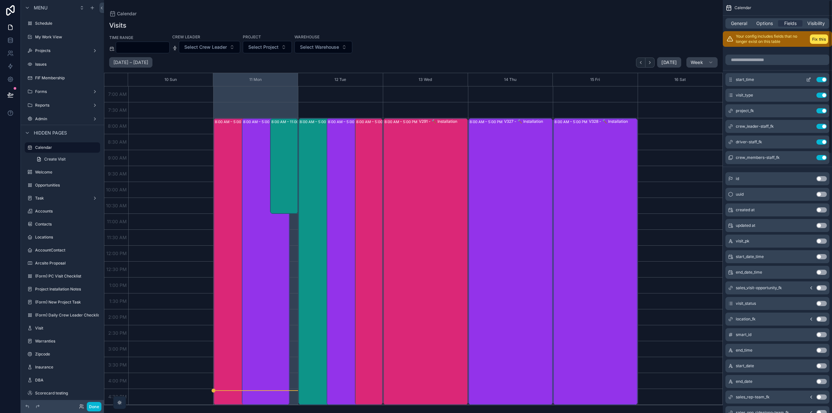
click at [809, 81] on icon "scrollable content" at bounding box center [808, 79] width 5 height 5
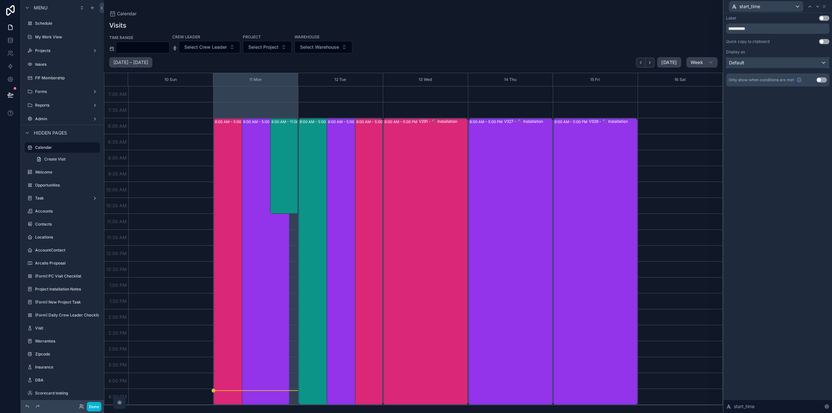
click at [823, 65] on div "Default" at bounding box center [777, 62] width 103 height 10
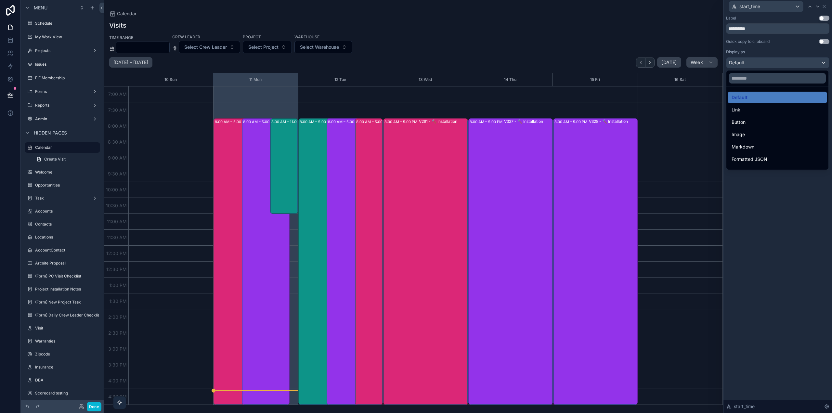
click at [823, 55] on div at bounding box center [777, 206] width 108 height 413
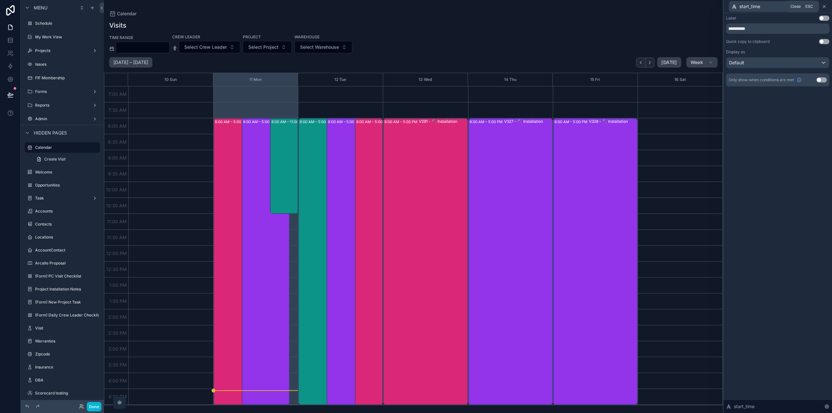
click at [822, 6] on icon at bounding box center [823, 6] width 5 height 5
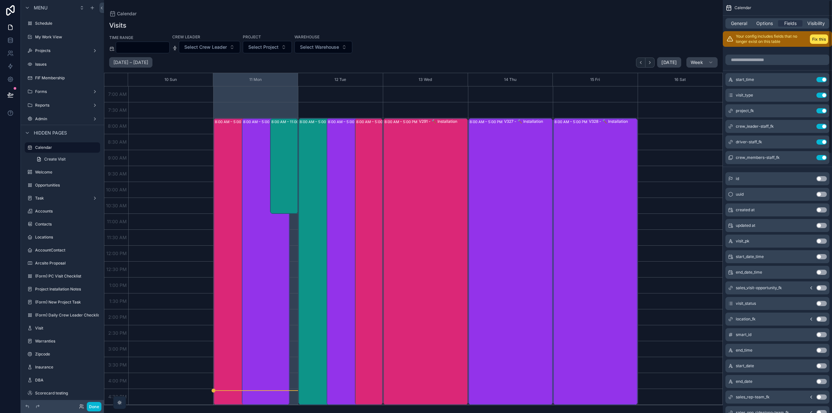
click at [735, 18] on div "General Options Fields Visibility" at bounding box center [777, 23] width 104 height 10
click at [735, 23] on span "General" at bounding box center [739, 23] width 16 height 6
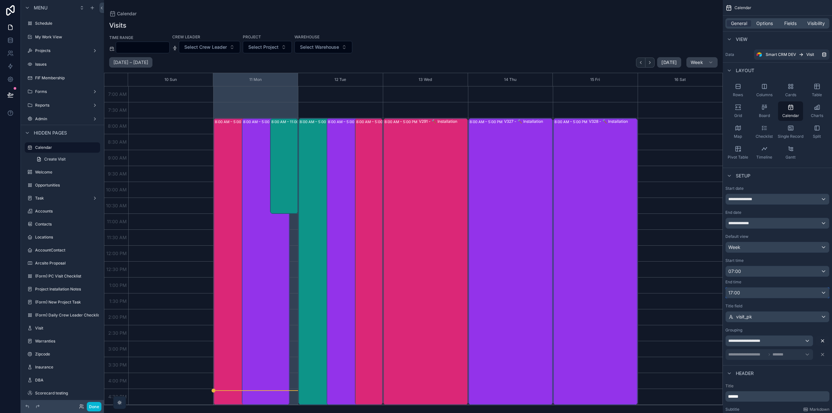
click at [730, 294] on span "17:00" at bounding box center [734, 292] width 12 height 6
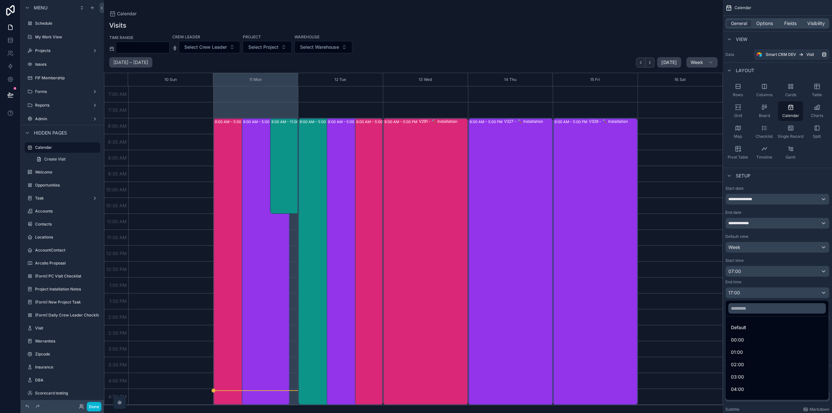
click at [732, 294] on div "scrollable content" at bounding box center [416, 206] width 832 height 413
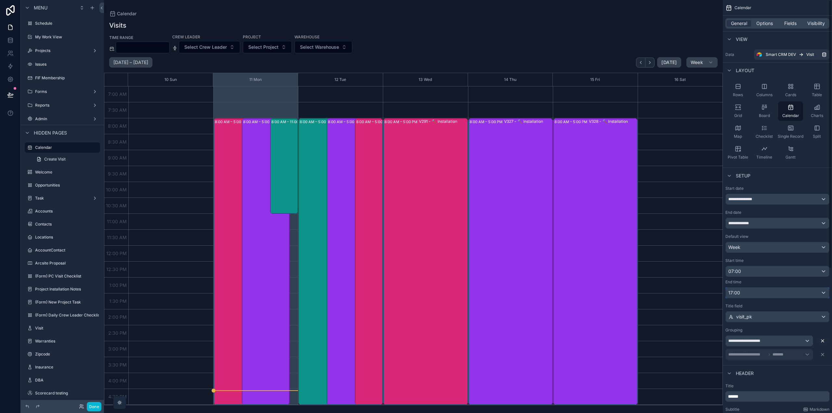
click at [732, 292] on span "17:00" at bounding box center [734, 292] width 12 height 6
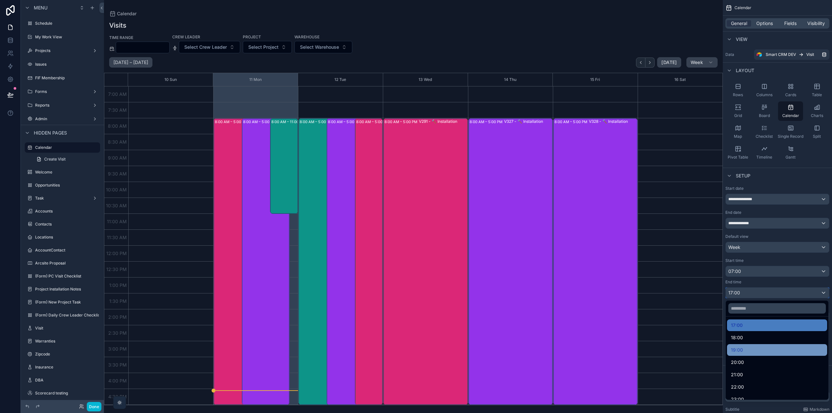
scroll to position [227, 0]
click at [748, 346] on div "19:00" at bounding box center [777, 347] width 92 height 8
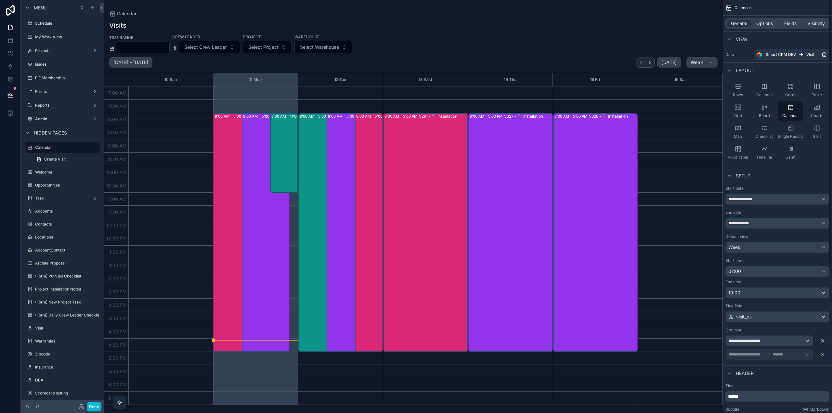
click at [569, 45] on div "Time Range Crew Leader Select Crew Leader Project Select Project Warehouse Sele…" at bounding box center [413, 43] width 618 height 19
click at [528, 30] on div "Visits Time Range Crew Leader Select Crew Leader Project Select Project Warehou…" at bounding box center [413, 211] width 618 height 388
click at [319, 38] on label "Warehouse" at bounding box center [306, 37] width 25 height 6
click at [331, 44] on button "Select Warehouse" at bounding box center [323, 47] width 58 height 12
click at [416, 36] on div "Time Range Crew Leader Select Crew Leader Project Select Project Warehouse Sele…" at bounding box center [413, 43] width 618 height 19
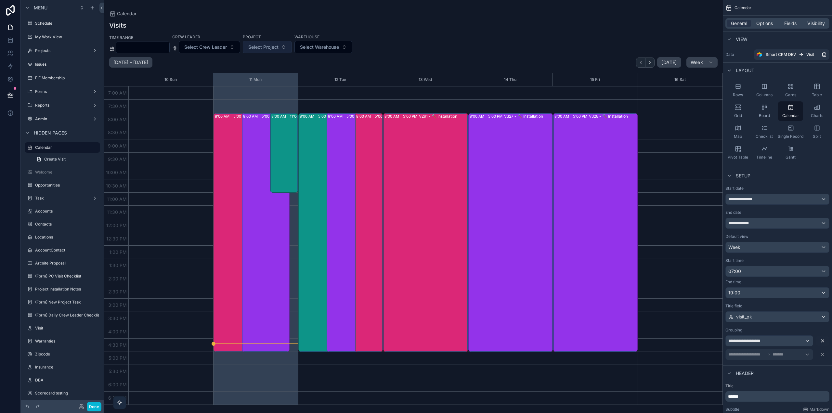
click at [275, 45] on span "Select Project" at bounding box center [263, 47] width 30 height 6
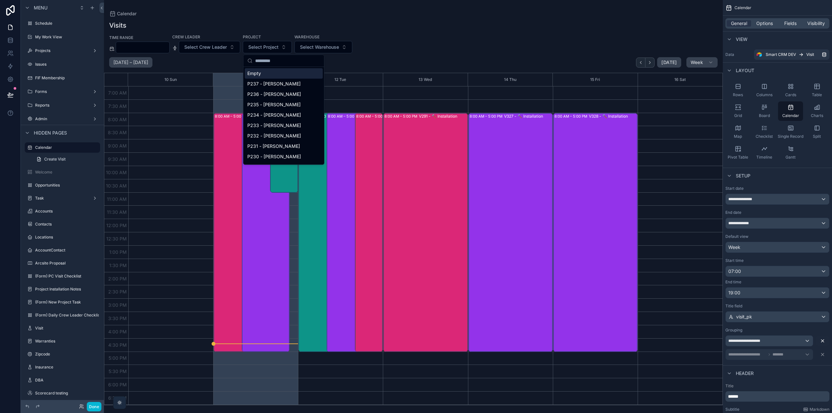
click at [288, 23] on div "Visits" at bounding box center [413, 25] width 608 height 9
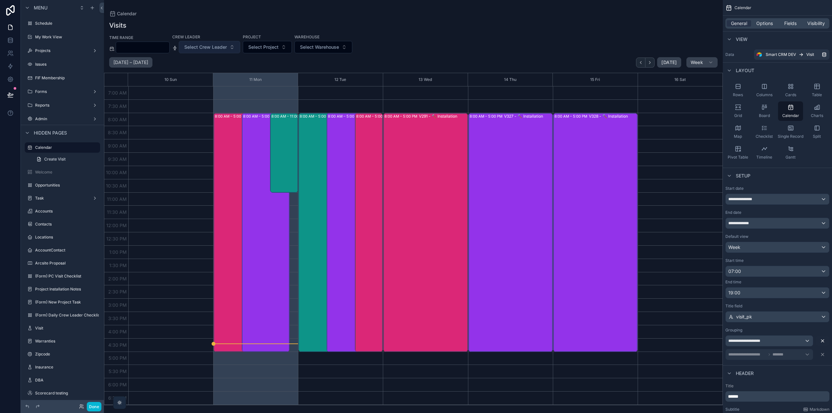
click at [227, 46] on span "Select Crew Leader" at bounding box center [205, 47] width 43 height 6
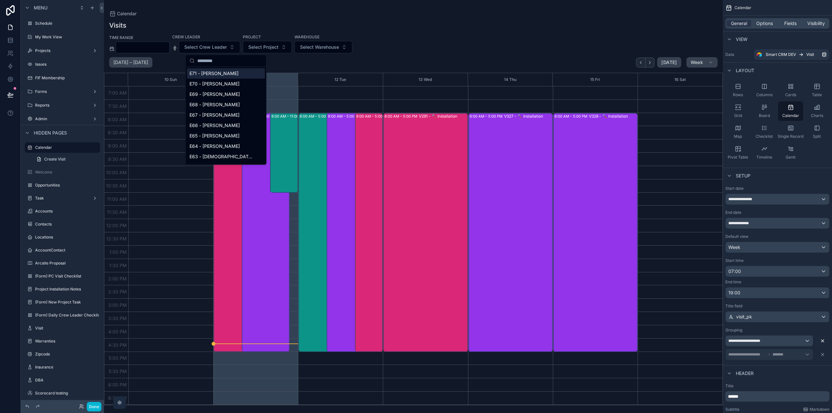
click at [237, 21] on div "Visits" at bounding box center [413, 25] width 608 height 9
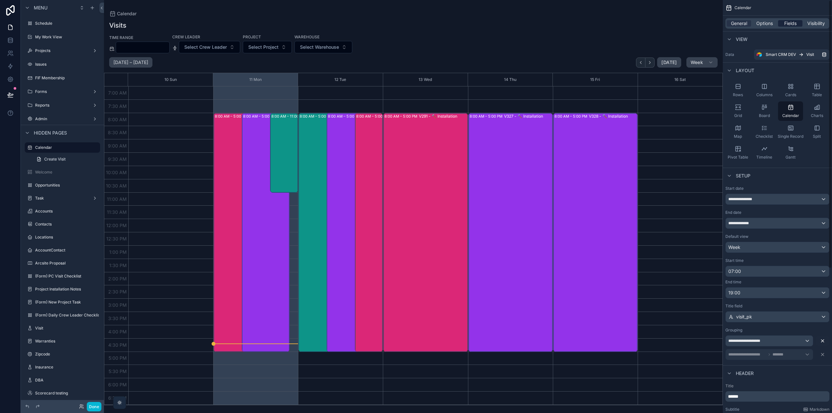
click at [799, 22] on div "Fields" at bounding box center [790, 23] width 24 height 6
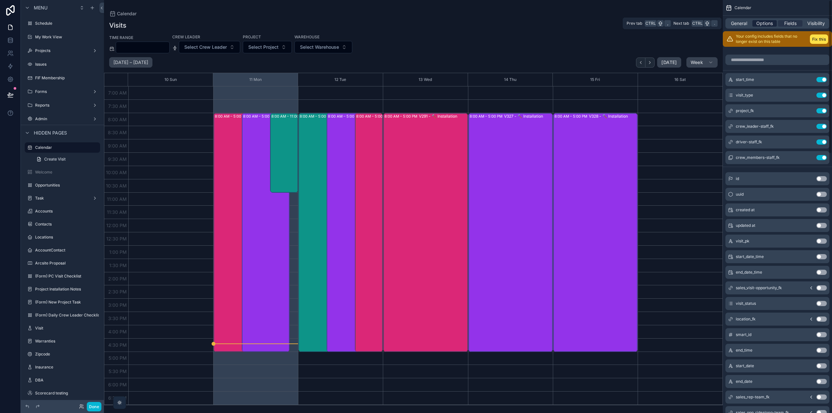
click at [765, 21] on span "Options" at bounding box center [764, 23] width 17 height 6
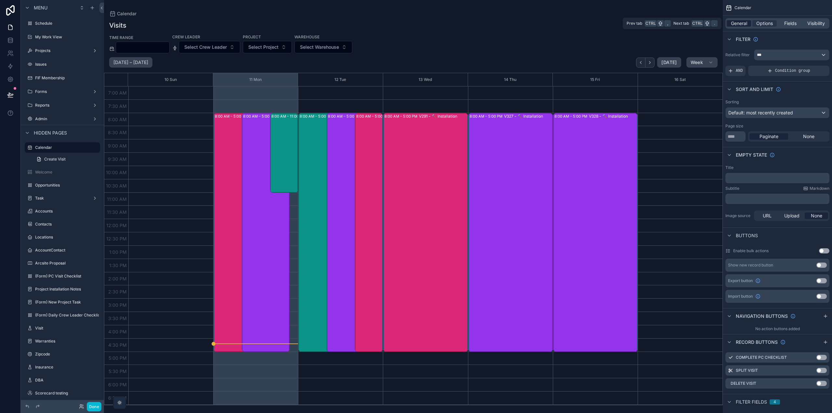
click at [733, 23] on span "General" at bounding box center [739, 23] width 16 height 6
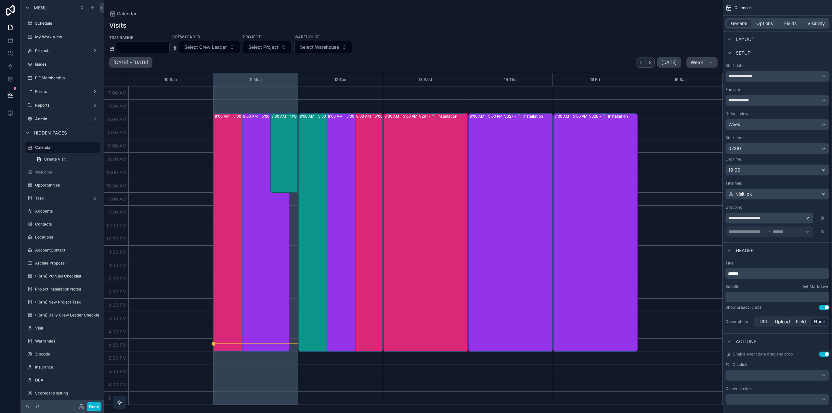
scroll to position [130, 0]
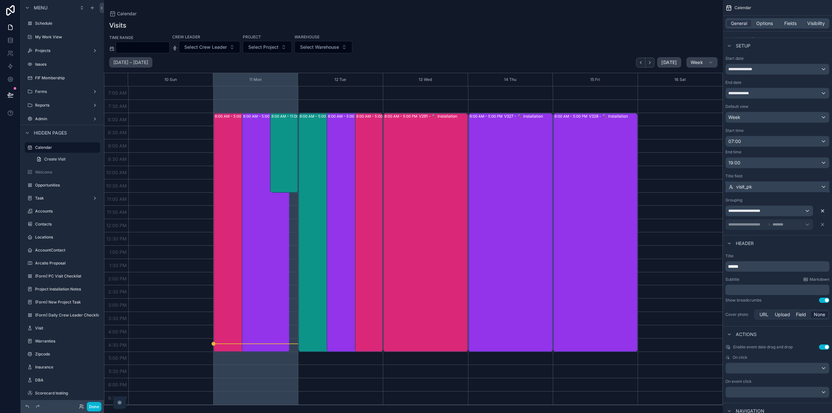
click at [772, 192] on div "visit_pk" at bounding box center [776, 187] width 103 height 10
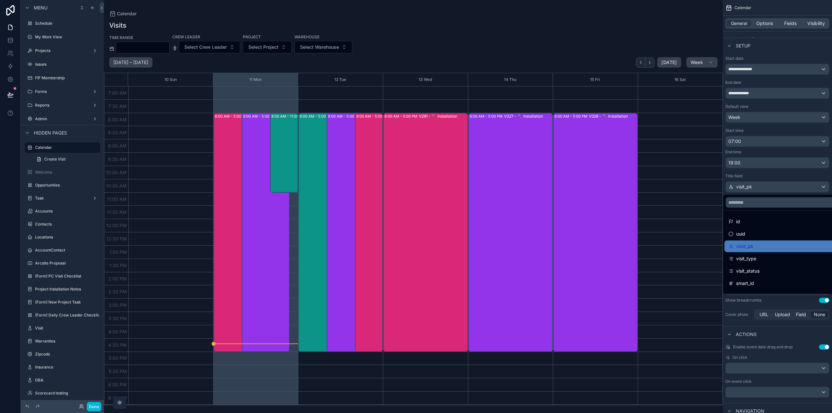
click at [770, 176] on div "scrollable content" at bounding box center [416, 206] width 832 height 413
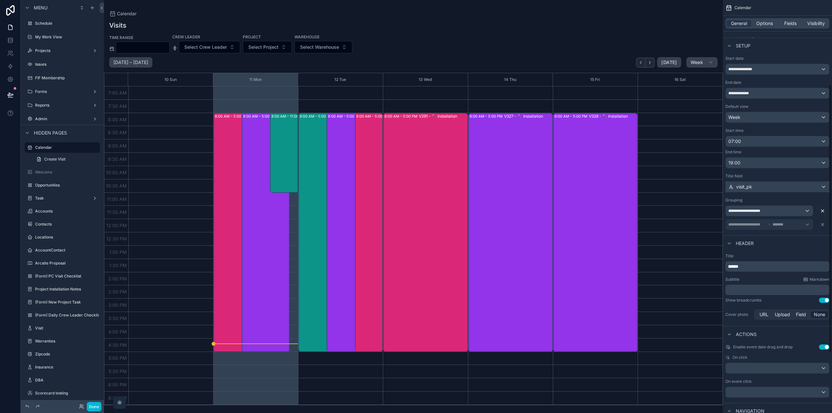
click at [754, 192] on div "visit_pk" at bounding box center [776, 187] width 103 height 10
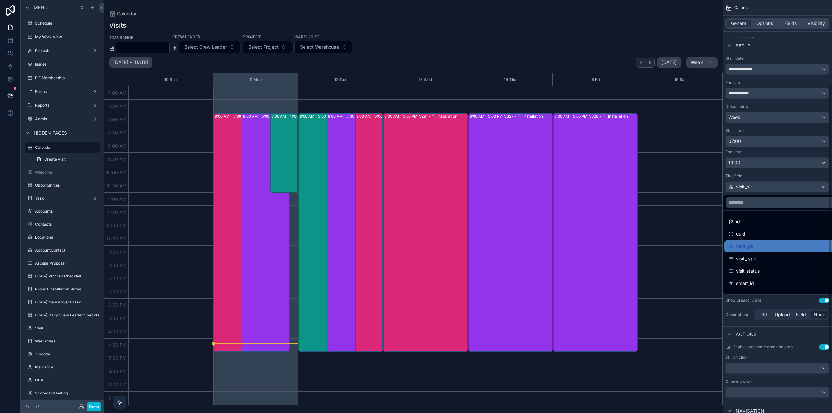
click at [754, 189] on div "scrollable content" at bounding box center [416, 206] width 832 height 413
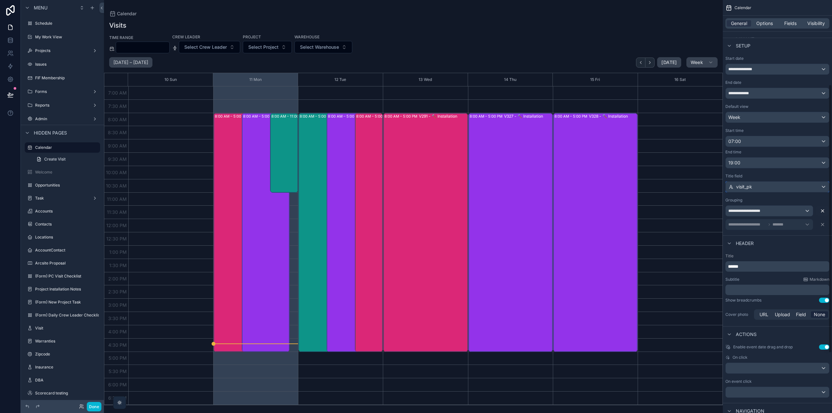
click at [754, 189] on div "visit_pk" at bounding box center [776, 187] width 103 height 10
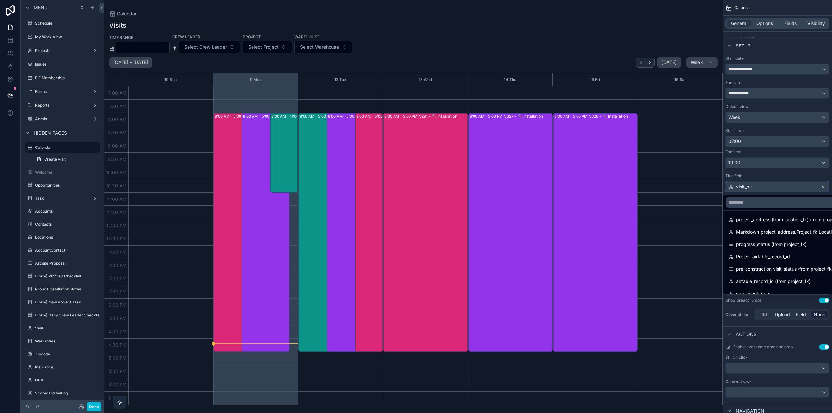
scroll to position [0, 0]
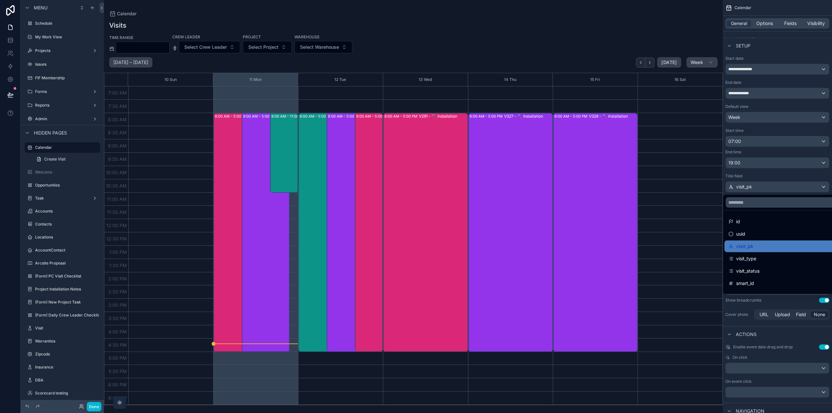
click at [770, 195] on div "scrollable content" at bounding box center [816, 203] width 186 height 16
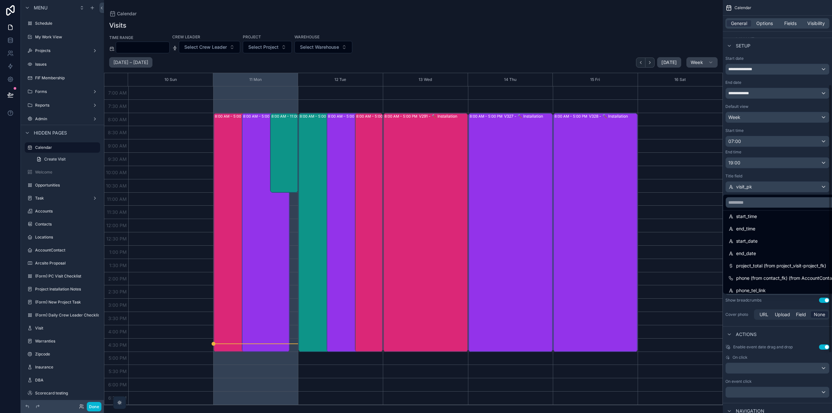
scroll to position [65, 0]
click at [93, 411] on div "scrollable content" at bounding box center [416, 206] width 832 height 413
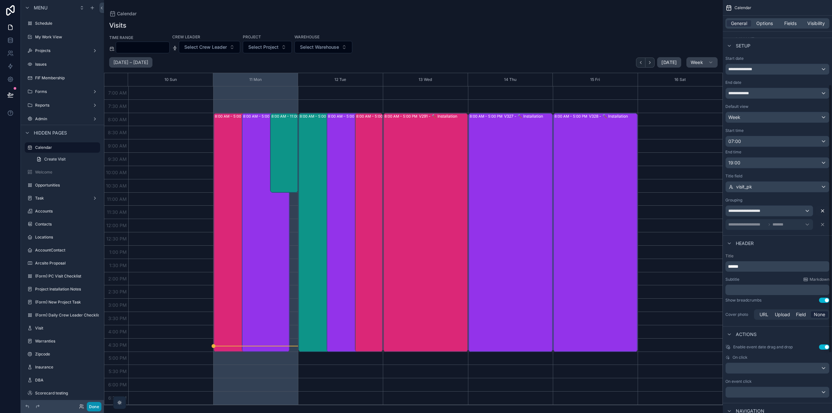
click at [95, 408] on button "Done" at bounding box center [94, 406] width 15 height 9
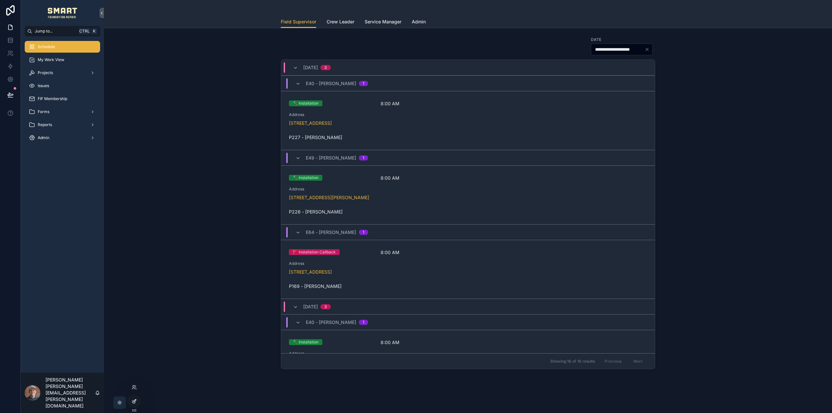
click at [134, 400] on icon at bounding box center [134, 401] width 5 height 5
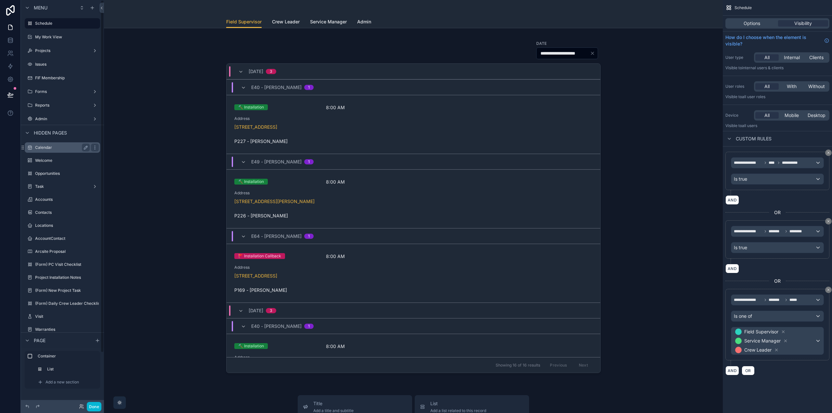
click at [65, 148] on label "Calendar" at bounding box center [61, 147] width 52 height 5
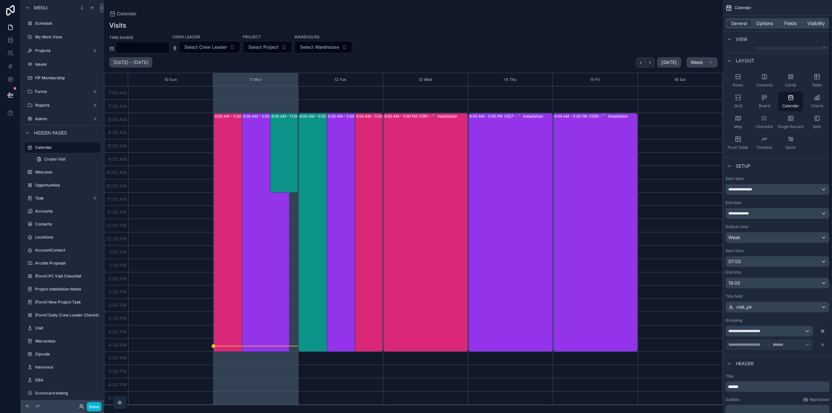
scroll to position [32, 0]
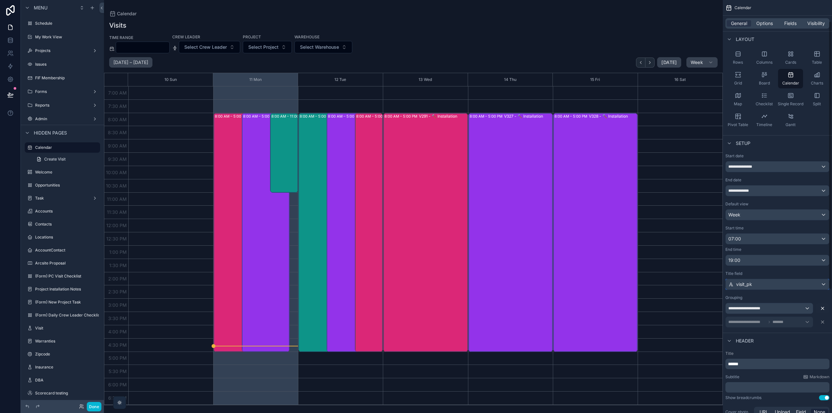
click at [770, 286] on div "visit_pk" at bounding box center [776, 284] width 103 height 10
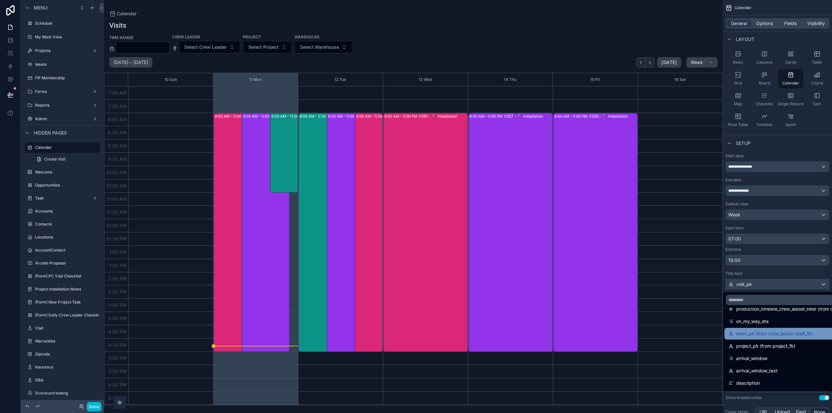
scroll to position [342, 0]
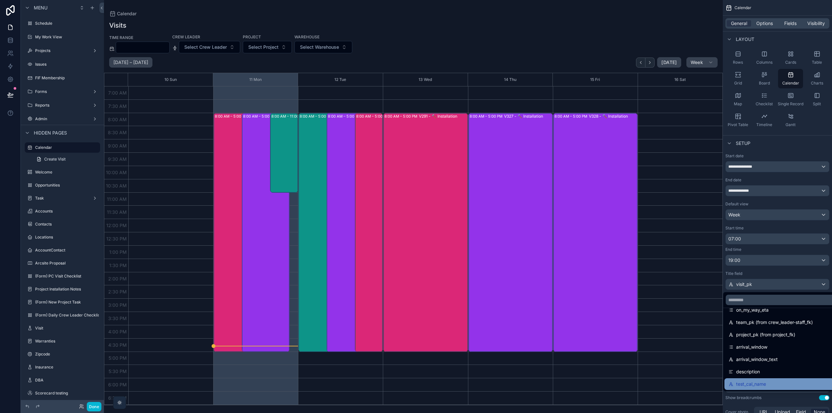
click at [774, 388] on div "test_cal_name" at bounding box center [816, 384] width 184 height 12
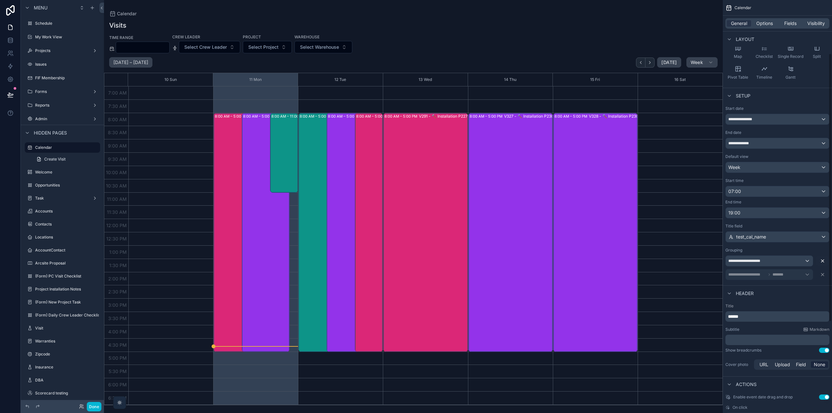
scroll to position [97, 0]
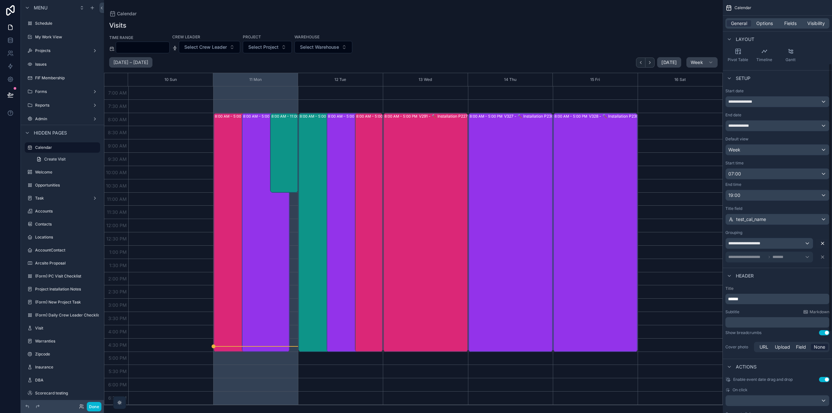
click at [595, 162] on div "scrollable content" at bounding box center [413, 206] width 618 height 413
click at [594, 159] on div "V328 - 🔨 Installation P230 - [PERSON_NAME]" at bounding box center [630, 231] width 83 height 237
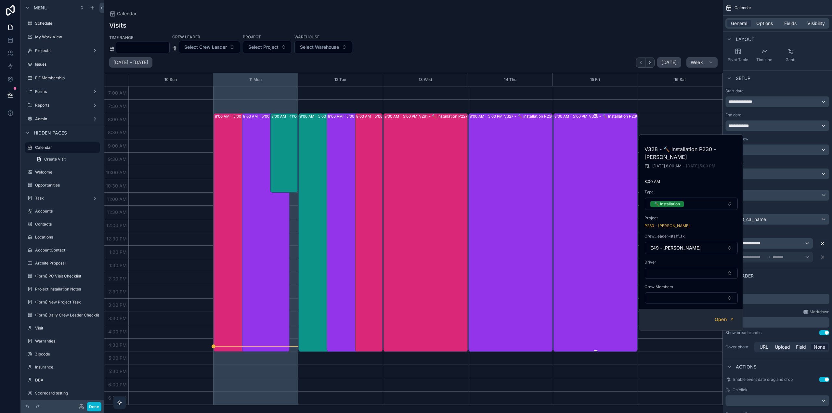
click at [594, 159] on div "V328 - 🔨 Installation P230 - [PERSON_NAME]" at bounding box center [630, 231] width 83 height 237
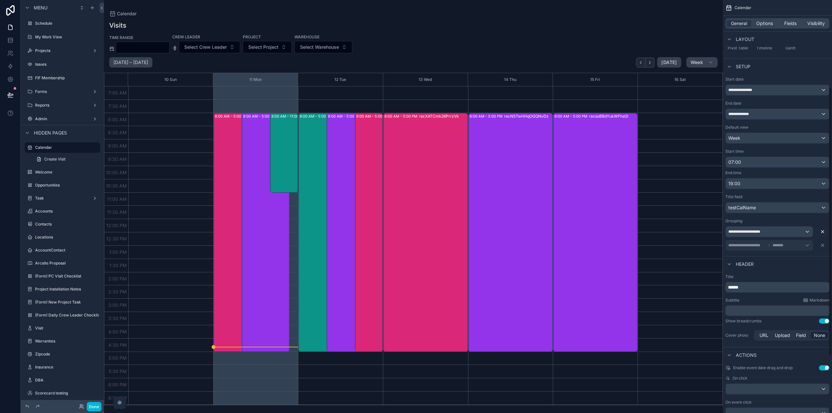
scroll to position [92, 0]
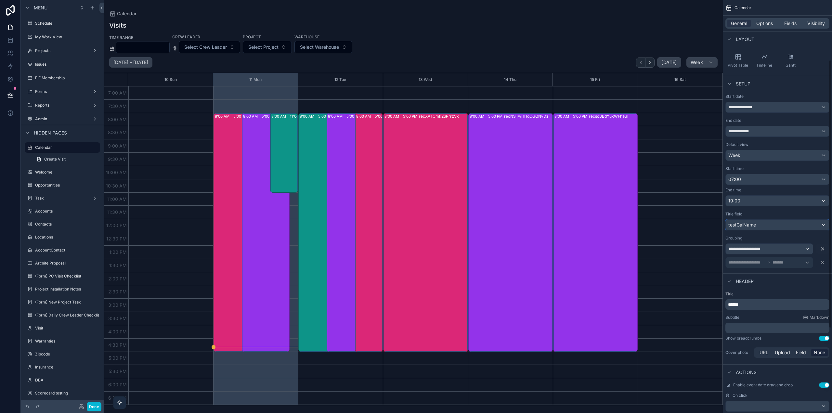
click at [752, 225] on span "testCalName" at bounding box center [742, 225] width 28 height 6
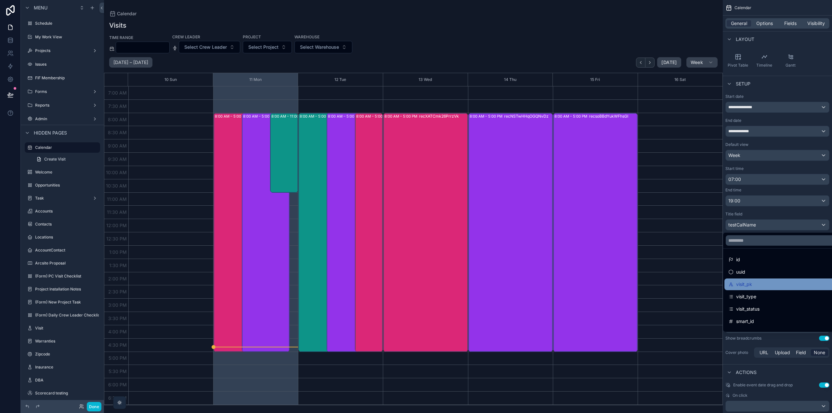
click at [766, 284] on div "visit_pk" at bounding box center [816, 284] width 176 height 8
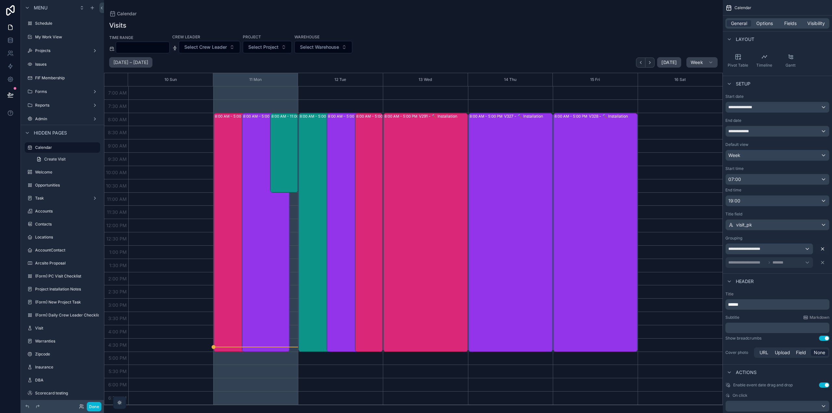
click at [783, 276] on div "Header" at bounding box center [776, 281] width 109 height 16
click at [759, 24] on span "Options" at bounding box center [764, 23] width 17 height 6
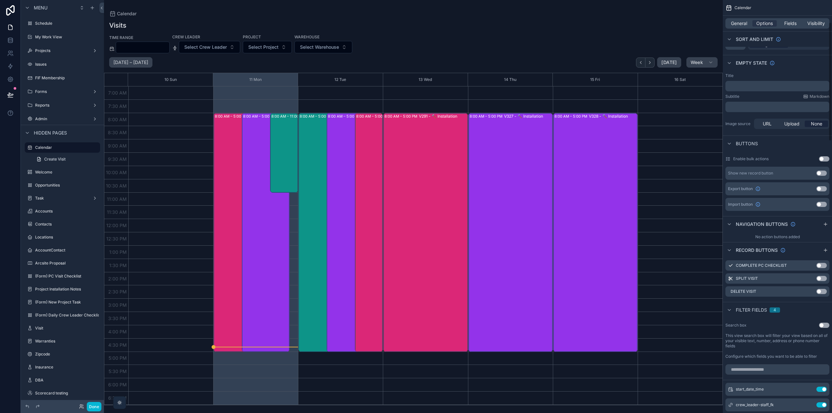
scroll to position [0, 0]
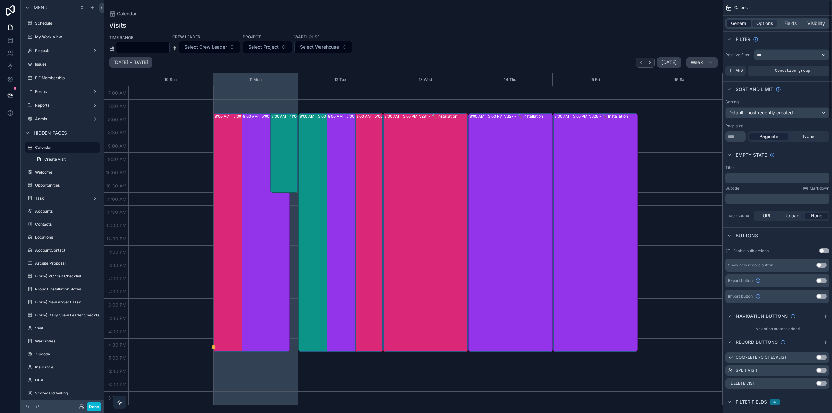
click at [737, 21] on span "General" at bounding box center [739, 23] width 16 height 6
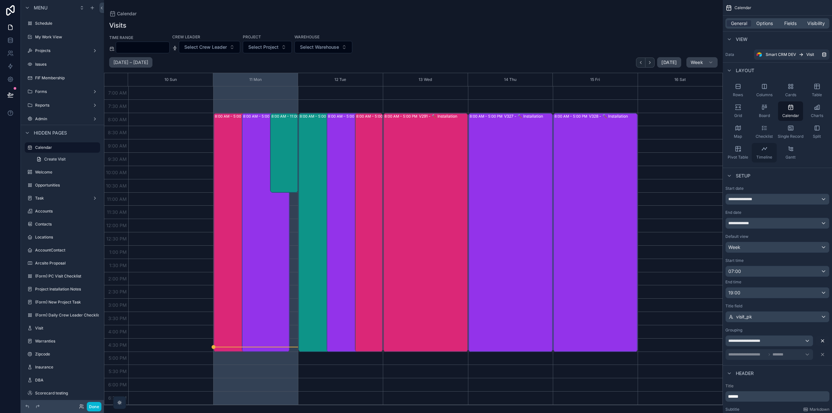
click at [767, 153] on div "Timeline" at bounding box center [763, 152] width 25 height 19
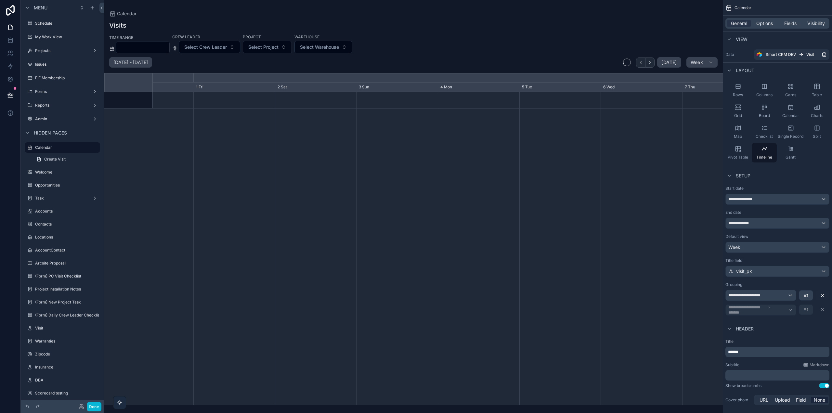
scroll to position [0, 855]
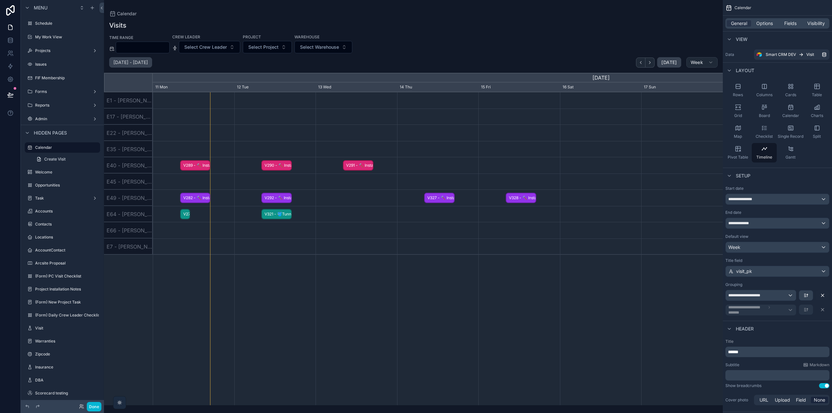
click at [703, 58] on button "Week" at bounding box center [701, 62] width 31 height 10
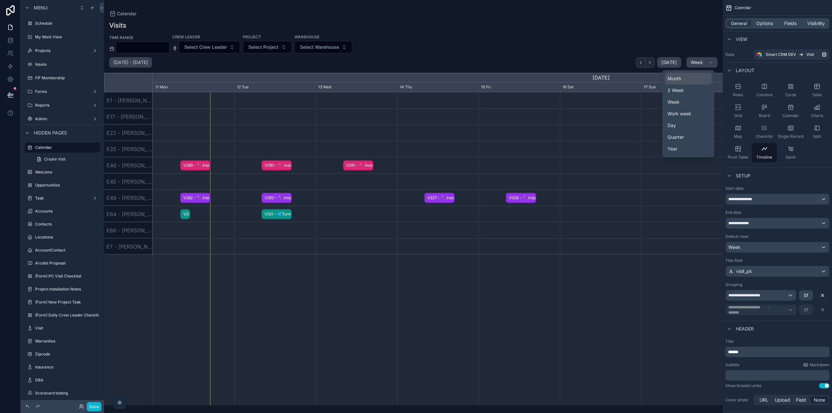
click at [684, 78] on button "Month" at bounding box center [688, 79] width 47 height 12
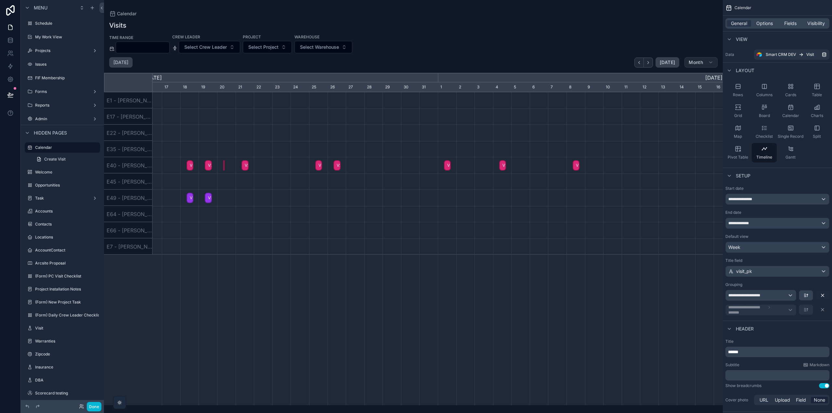
scroll to position [0, 570]
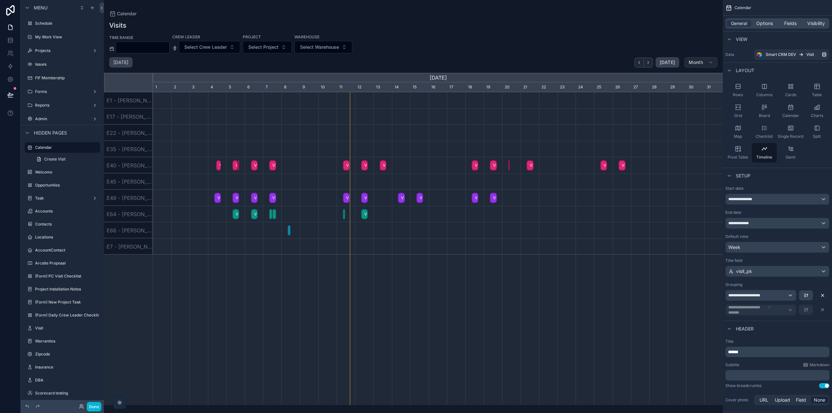
click at [698, 62] on span "Month" at bounding box center [695, 62] width 14 height 6
click at [694, 114] on button "Work week" at bounding box center [688, 114] width 47 height 12
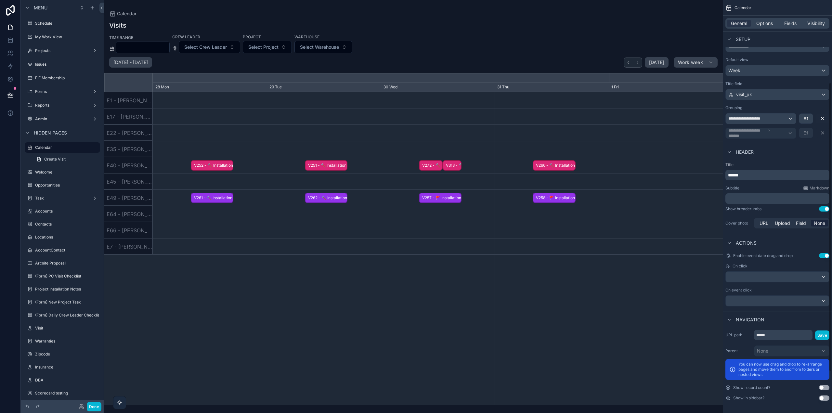
scroll to position [177, 0]
click at [768, 22] on span "Options" at bounding box center [764, 23] width 17 height 6
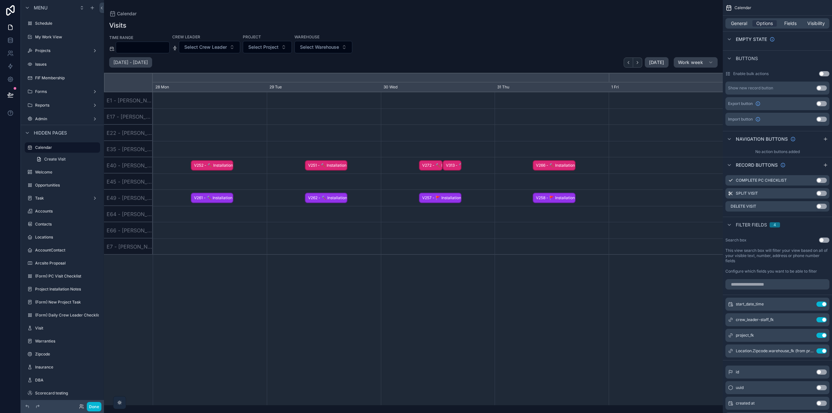
scroll to position [0, 0]
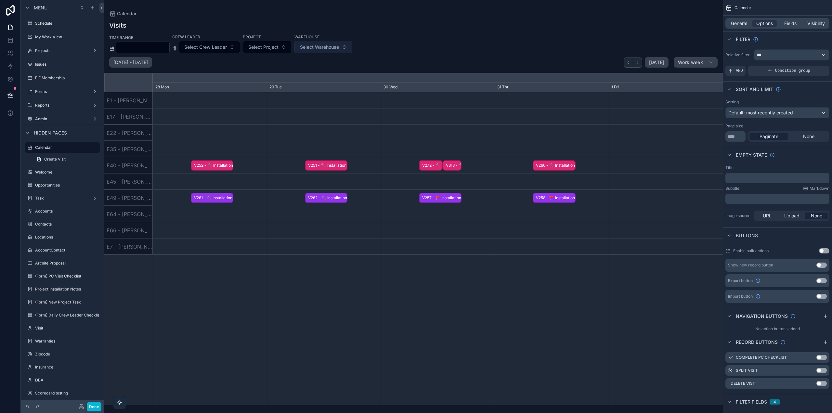
click at [352, 47] on button "Select Warehouse" at bounding box center [323, 47] width 58 height 12
click at [397, 36] on div "Time Range Crew Leader Select Crew Leader Project Select Project Warehouse Sele…" at bounding box center [413, 43] width 618 height 19
click at [736, 24] on span "General" at bounding box center [739, 23] width 16 height 6
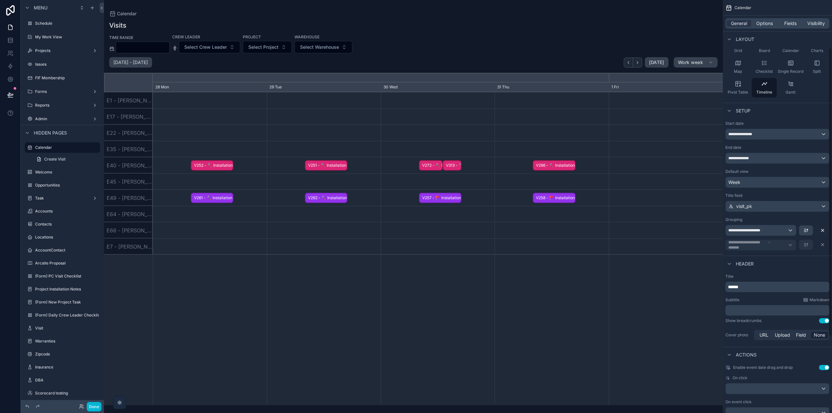
scroll to position [97, 0]
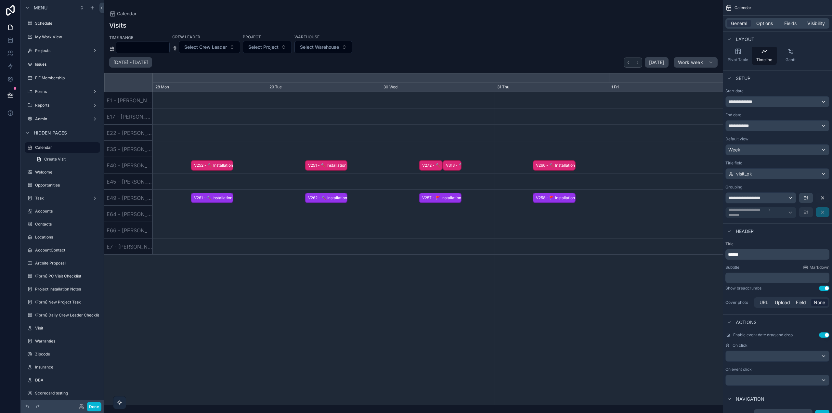
click at [819, 213] on button "scrollable content" at bounding box center [822, 212] width 14 height 10
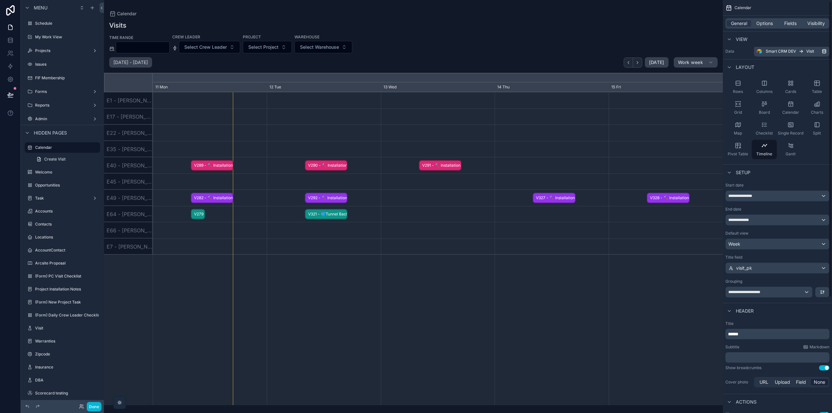
scroll to position [0, 0]
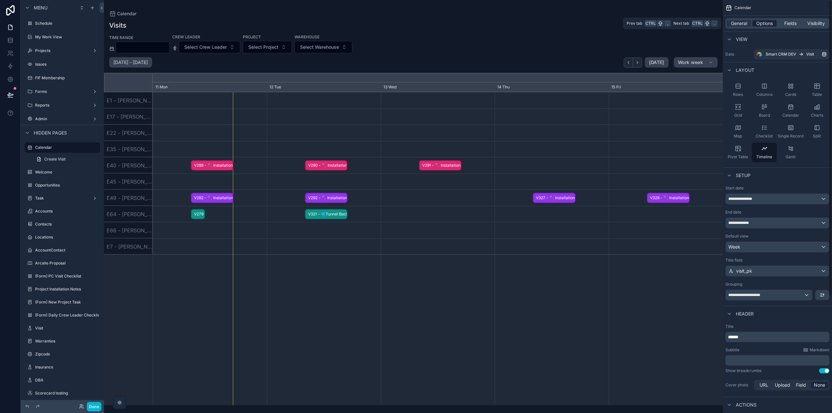
click at [761, 22] on span "Options" at bounding box center [764, 23] width 17 height 6
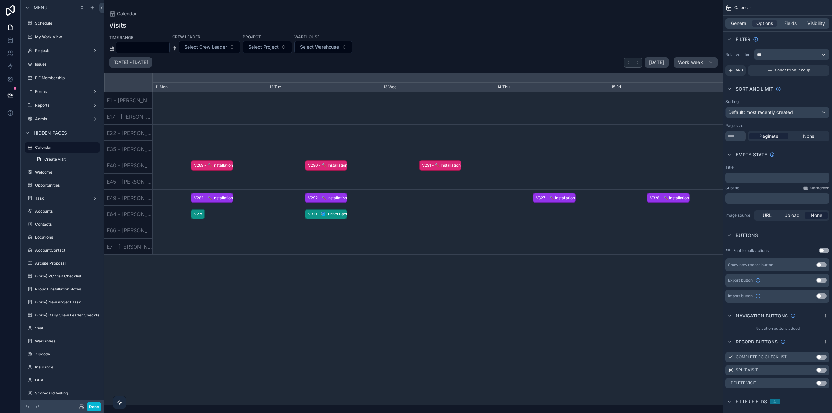
scroll to position [0, 0]
click at [772, 55] on div "***" at bounding box center [791, 55] width 75 height 10
click at [781, 40] on div "scrollable content" at bounding box center [416, 206] width 832 height 413
click at [735, 21] on span "General" at bounding box center [739, 23] width 16 height 6
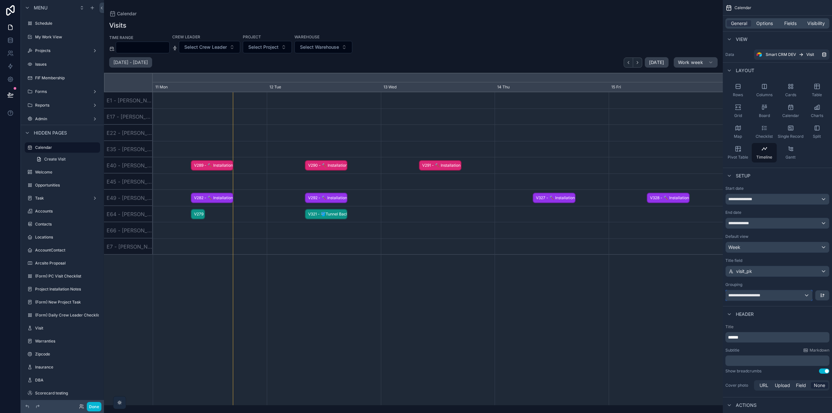
click at [803, 296] on div "**********" at bounding box center [768, 295] width 86 height 10
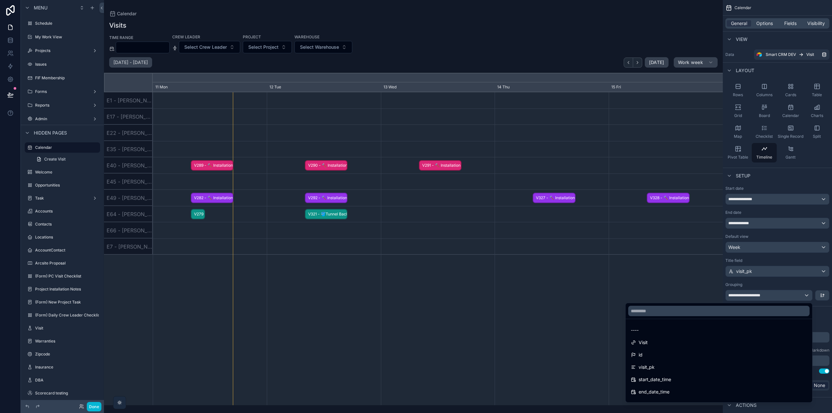
click at [796, 284] on div "scrollable content" at bounding box center [416, 206] width 832 height 413
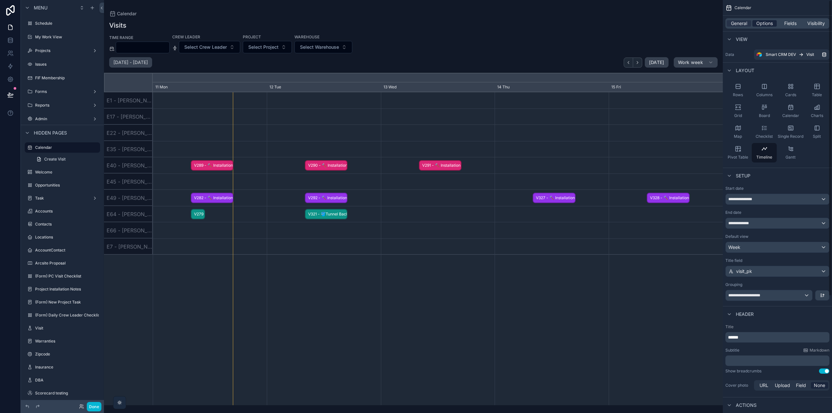
click at [764, 25] on span "Options" at bounding box center [764, 23] width 17 height 6
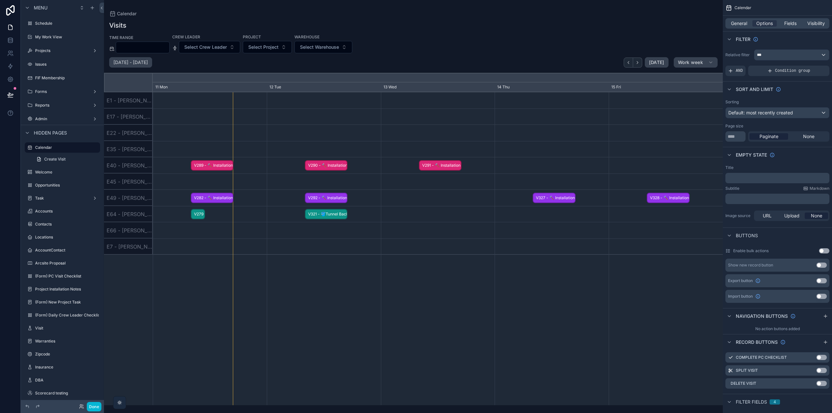
click at [212, 164] on span "V289 - 🔨 Installation" at bounding box center [212, 165] width 42 height 11
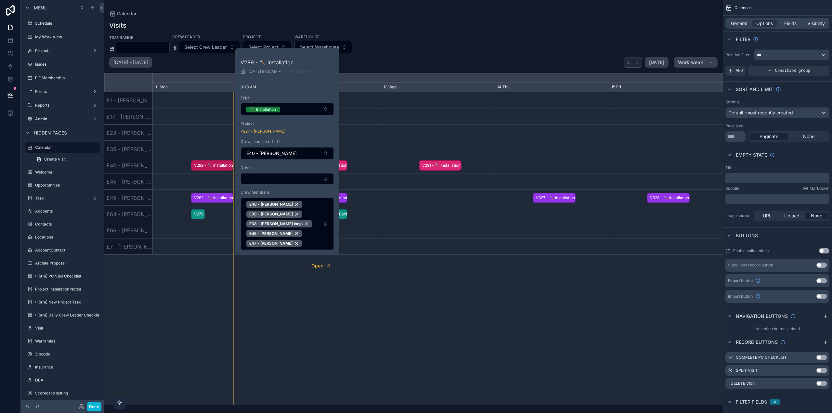
click at [451, 30] on div "Visits Time Range Crew Leader Select Crew Leader Project Select Project Warehou…" at bounding box center [413, 211] width 618 height 388
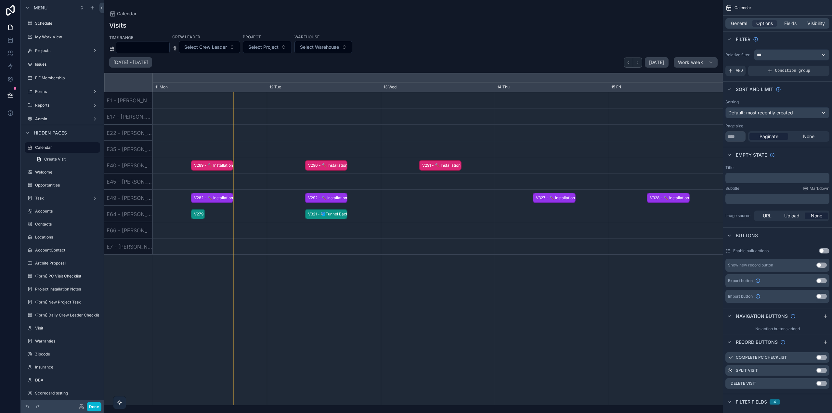
click at [216, 167] on span "V289 - 🔨 Installation" at bounding box center [212, 165] width 42 height 11
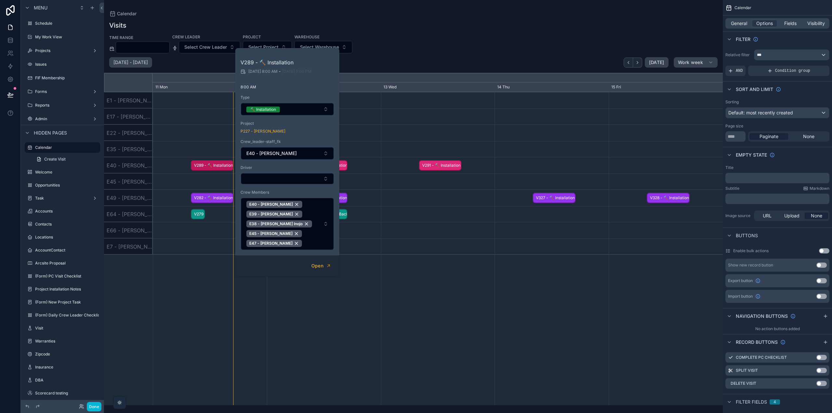
click at [456, 39] on div "Time Range Crew Leader Select Crew Leader Project Select Project Warehouse Sele…" at bounding box center [413, 43] width 618 height 19
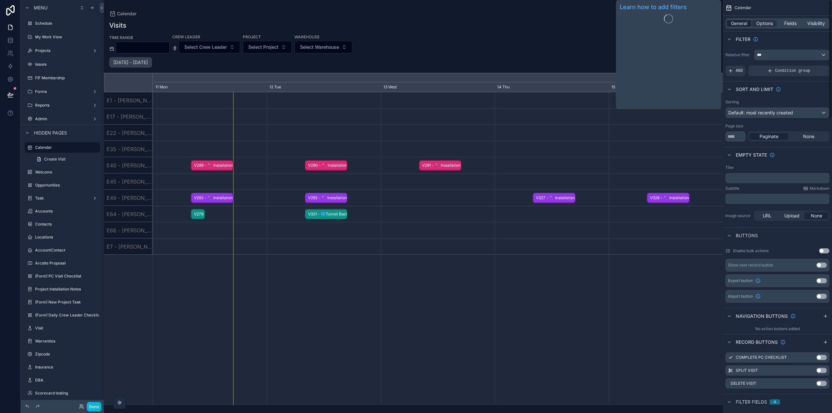
click at [734, 23] on span "General" at bounding box center [739, 23] width 16 height 6
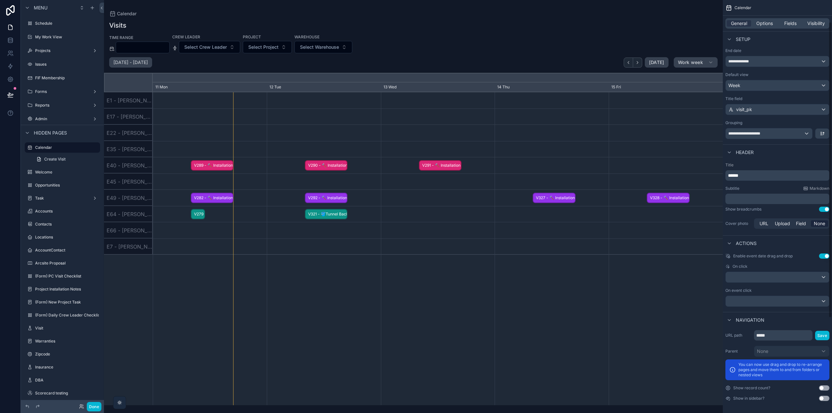
scroll to position [163, 0]
click at [161, 60] on div "August 11 - August 15" at bounding box center [135, 62] width 52 height 10
select select "****"
select select "*"
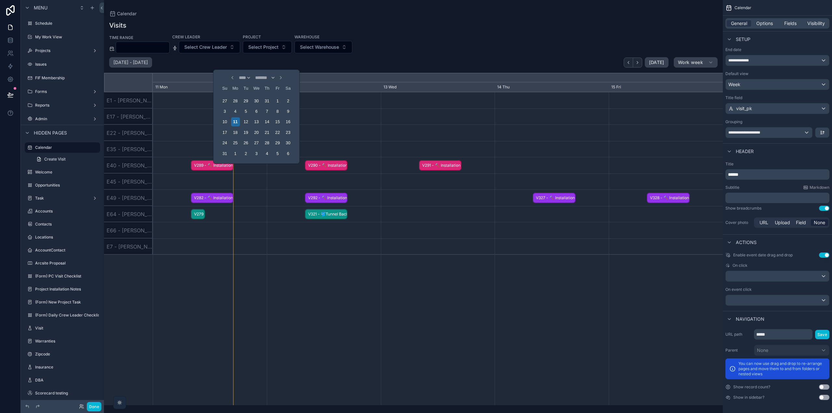
click at [431, 43] on div "Time Range Crew Leader Select Crew Leader Project Select Project Warehouse Sele…" at bounding box center [413, 43] width 618 height 19
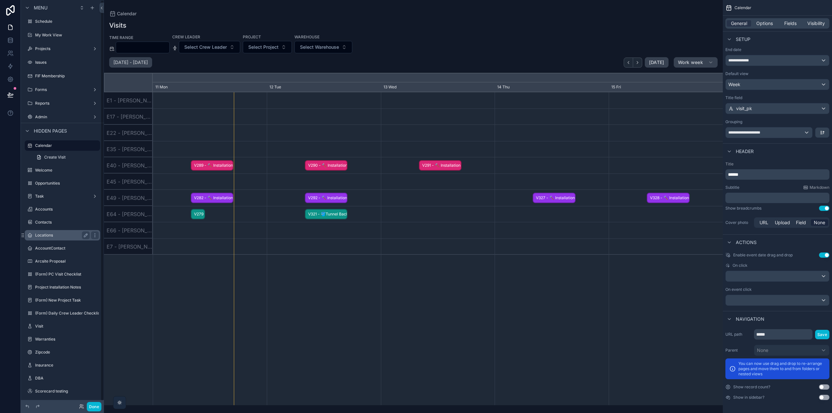
scroll to position [4, 0]
click at [94, 4] on div "Menu" at bounding box center [62, 8] width 83 height 16
click at [94, 7] on icon "scrollable content" at bounding box center [92, 7] width 5 height 5
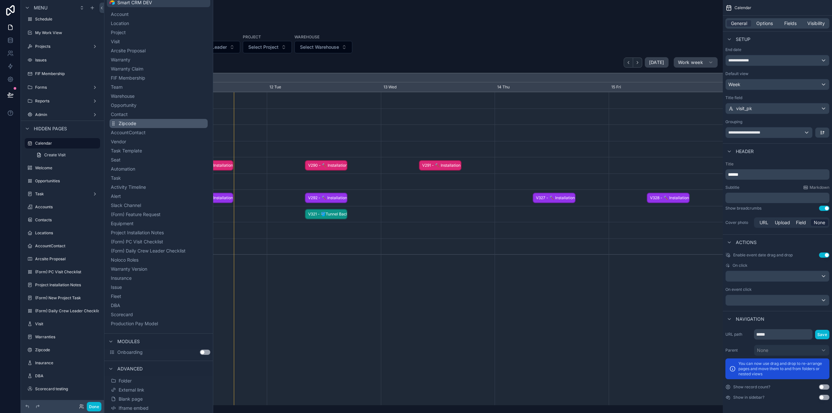
scroll to position [89, 0]
click at [451, 53] on div "Time Range Crew Leader Select Crew Leader Project Select Project Warehouse Sele…" at bounding box center [413, 43] width 618 height 19
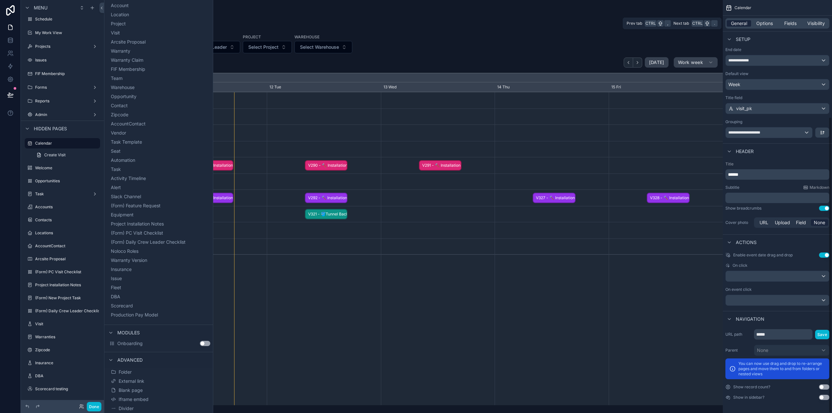
click at [732, 21] on span "General" at bounding box center [739, 23] width 16 height 6
click at [773, 21] on div "Options" at bounding box center [764, 23] width 24 height 6
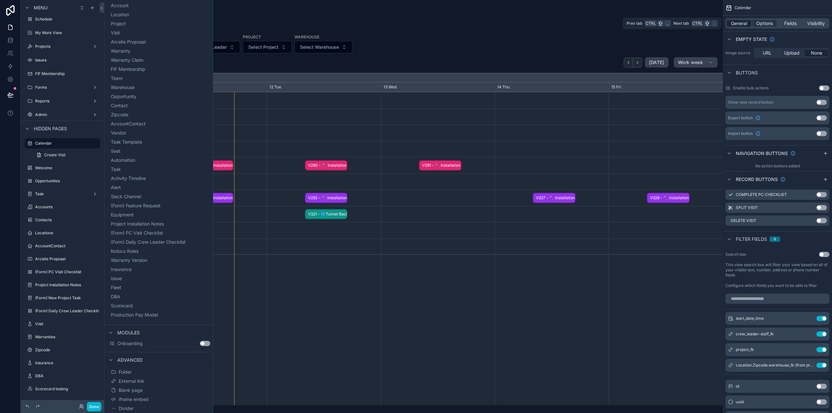
click at [733, 21] on span "General" at bounding box center [739, 23] width 16 height 6
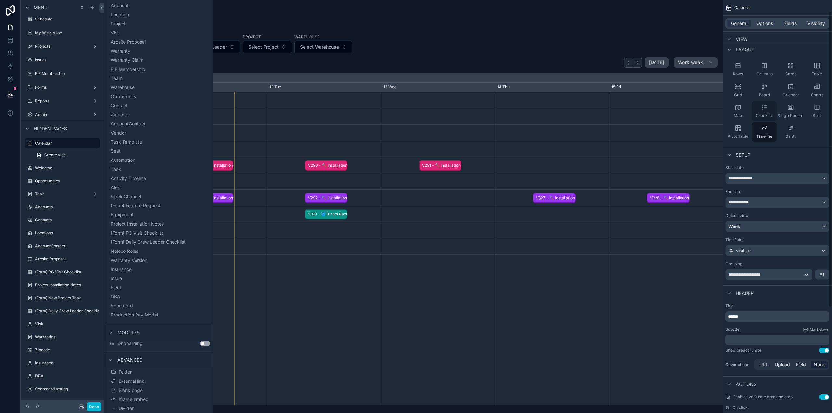
scroll to position [0, 0]
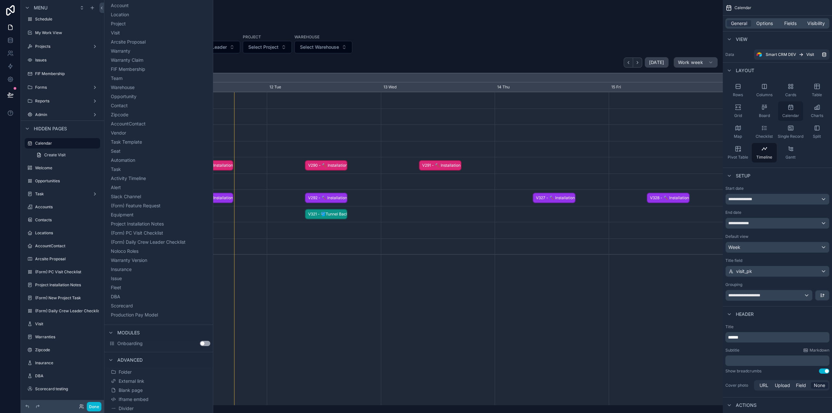
click at [788, 117] on span "Calendar" at bounding box center [790, 115] width 17 height 5
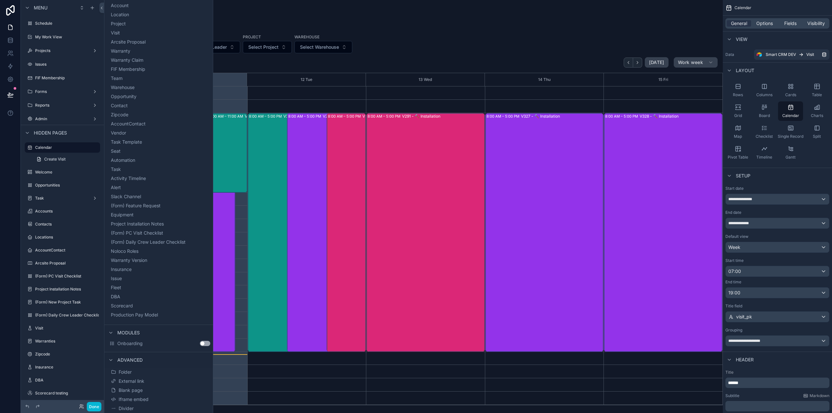
click at [452, 35] on div "Time Range Crew Leader Select Crew Leader Project Select Project Warehouse Sele…" at bounding box center [413, 43] width 618 height 19
click at [96, 406] on button "Done" at bounding box center [94, 406] width 15 height 9
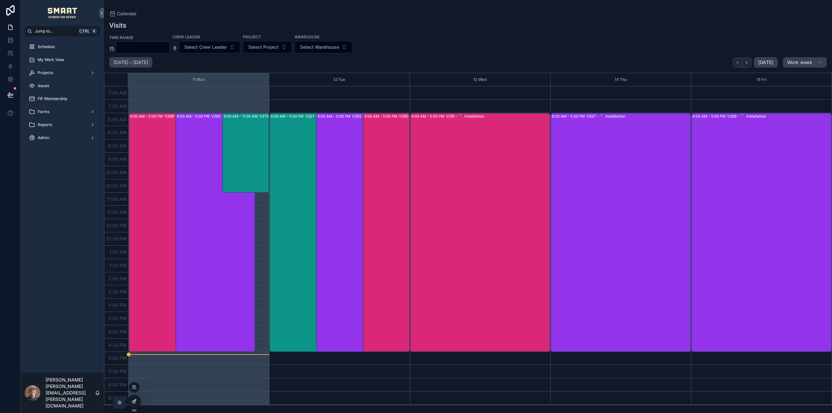
click at [133, 403] on icon at bounding box center [134, 401] width 5 height 5
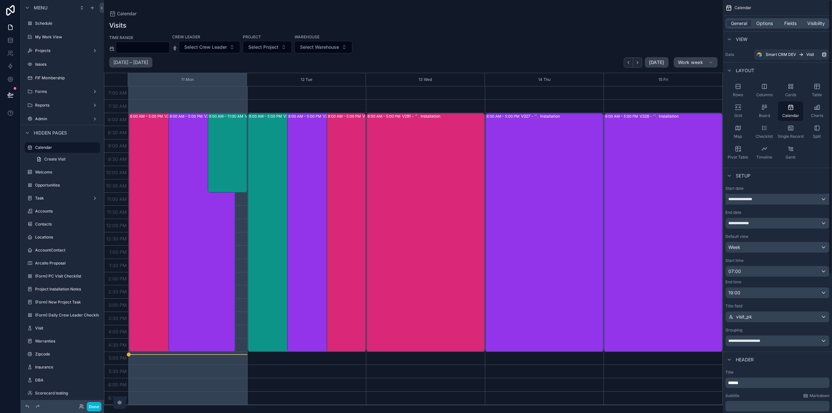
click at [763, 197] on div "**********" at bounding box center [776, 199] width 103 height 10
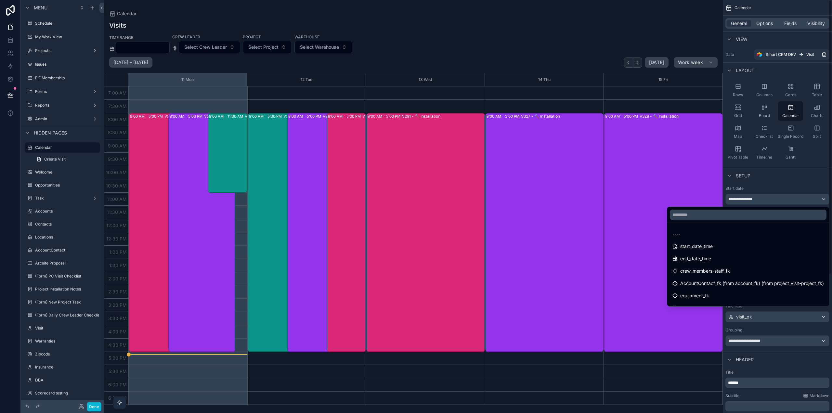
click at [780, 175] on div "scrollable content" at bounding box center [416, 206] width 832 height 413
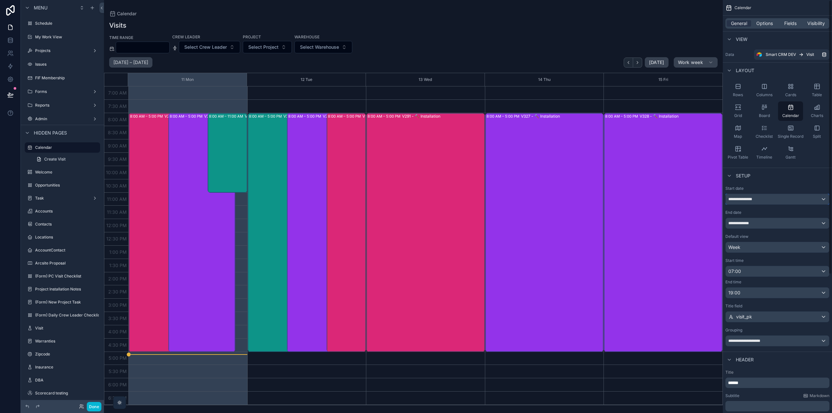
click at [773, 197] on div "**********" at bounding box center [776, 199] width 103 height 10
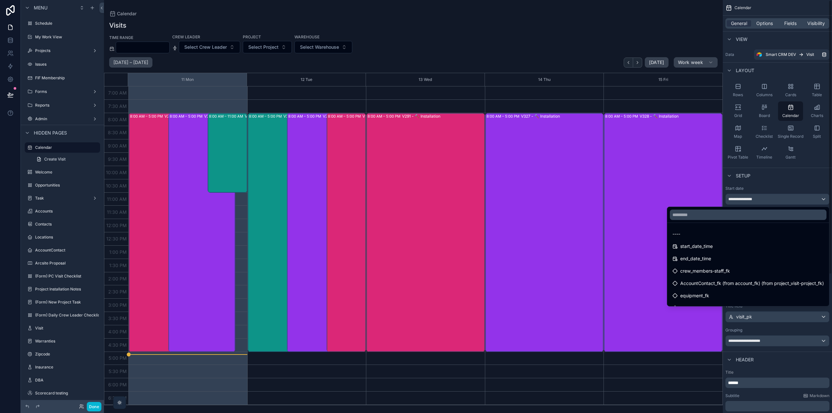
click at [784, 189] on div "scrollable content" at bounding box center [416, 206] width 832 height 413
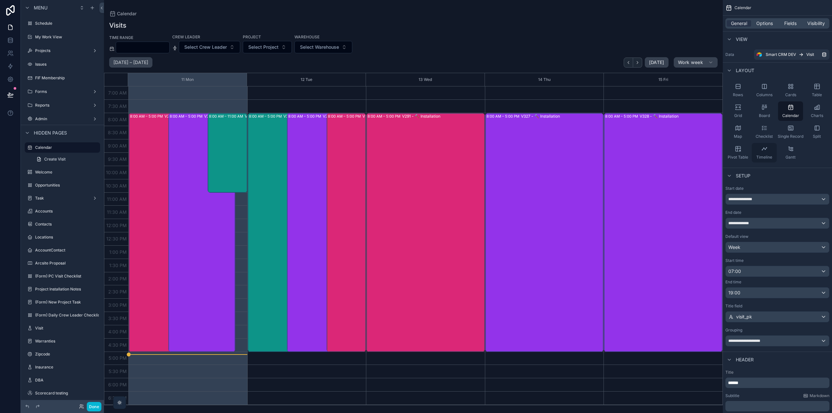
click at [762, 152] on icon "scrollable content" at bounding box center [764, 149] width 6 height 6
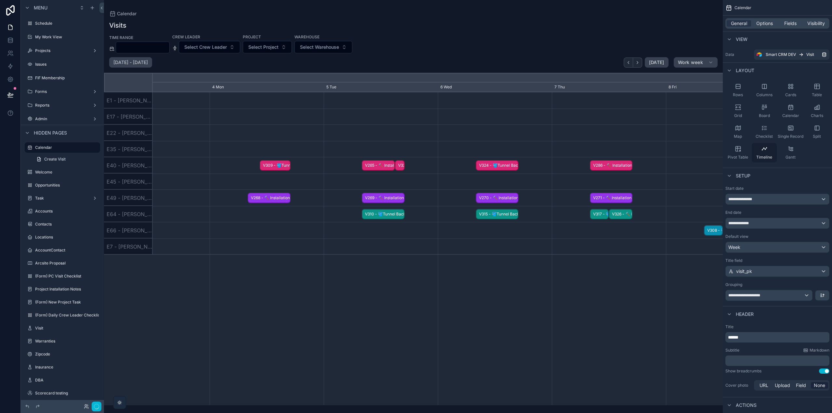
scroll to position [0, 855]
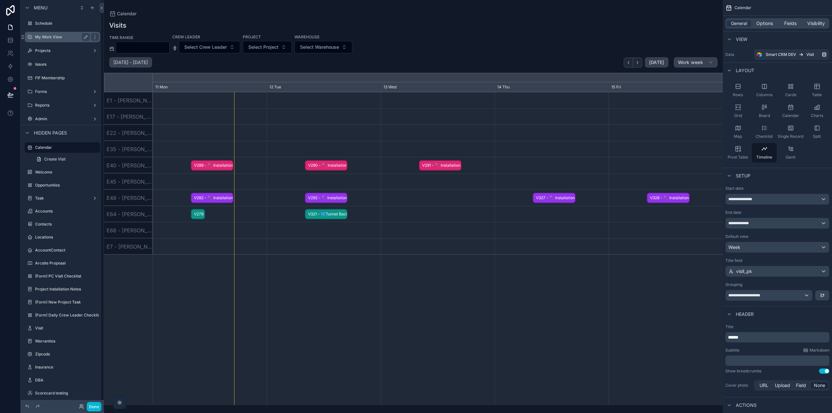
click at [74, 33] on div "My Work View" at bounding box center [62, 37] width 55 height 8
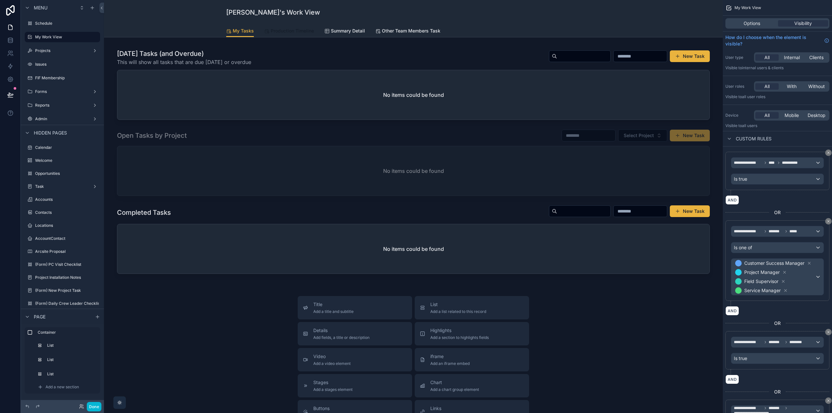
click at [282, 29] on span "Production Timeline" at bounding box center [292, 31] width 43 height 6
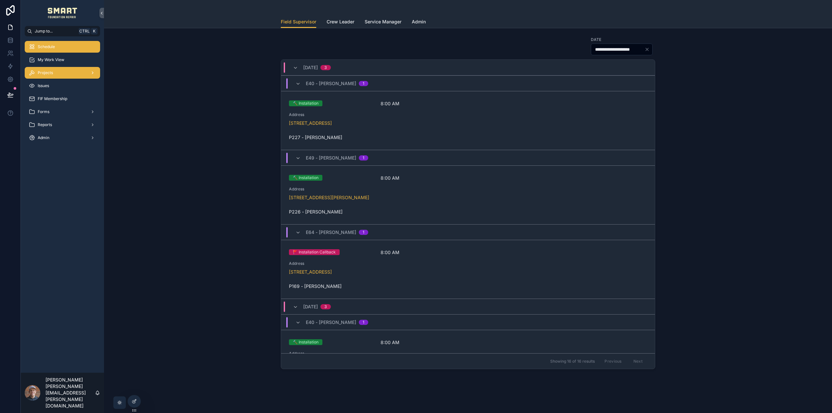
click at [61, 70] on div "Projects" at bounding box center [63, 73] width 68 height 10
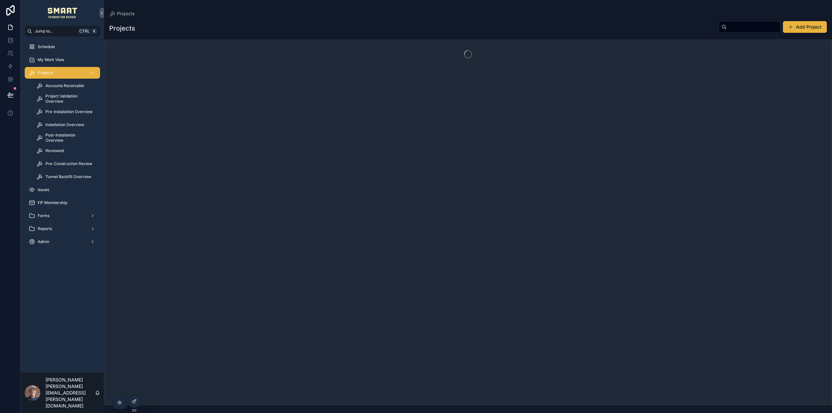
click at [754, 25] on input "scrollable content" at bounding box center [752, 26] width 53 height 9
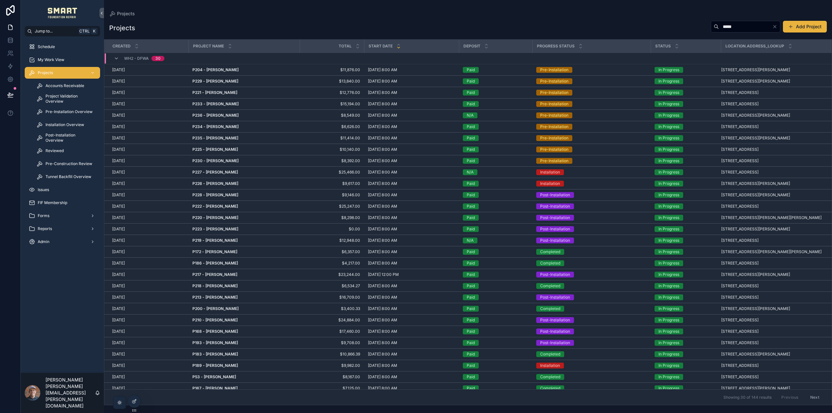
type input "*****"
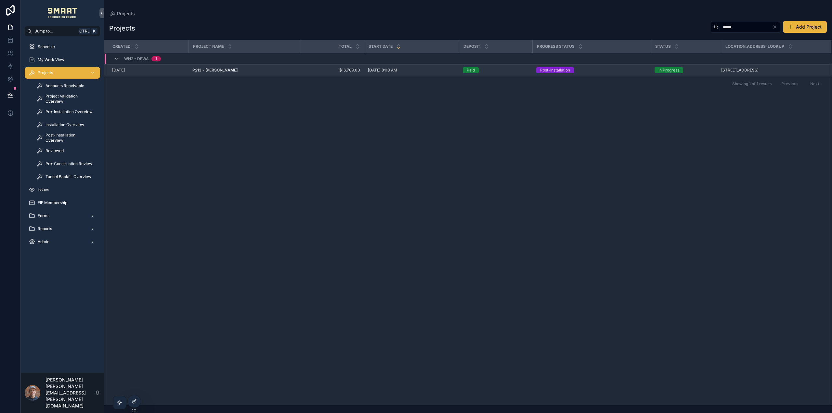
click at [205, 67] on td "P213 - [PERSON_NAME] P213 - [PERSON_NAME]" at bounding box center [243, 70] width 111 height 11
click at [204, 69] on strong "P213 - [PERSON_NAME]" at bounding box center [214, 70] width 45 height 5
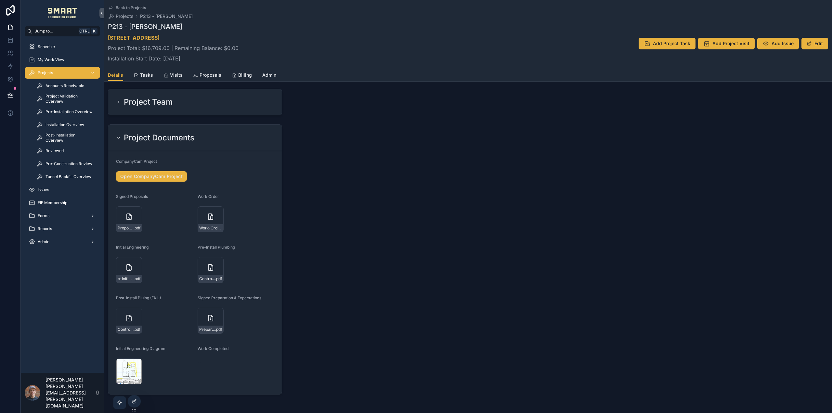
scroll to position [488, 0]
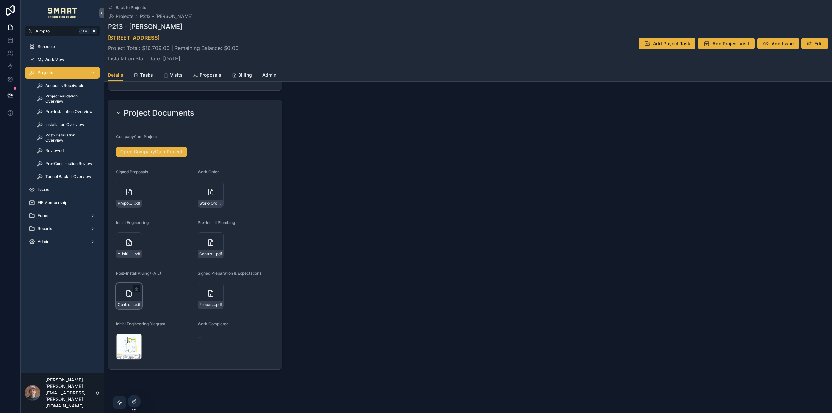
click at [123, 291] on div "Controlled-Plumbing-729-Deep-Well-Post-Hydro-Test .pdf" at bounding box center [129, 296] width 26 height 26
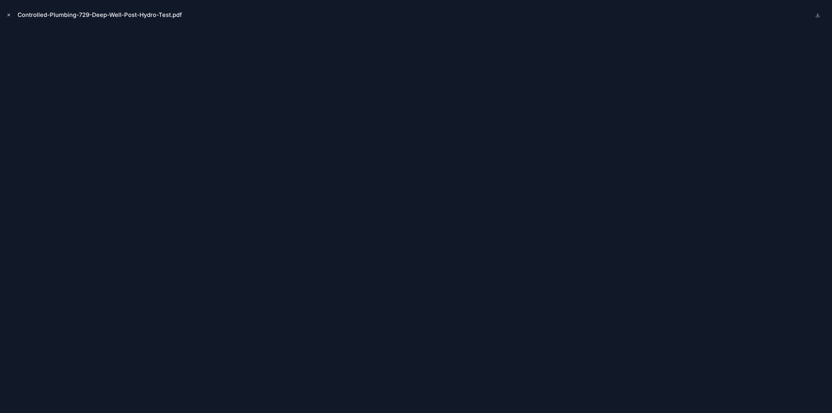
click at [10, 16] on icon "Close modal" at bounding box center [8, 15] width 5 height 5
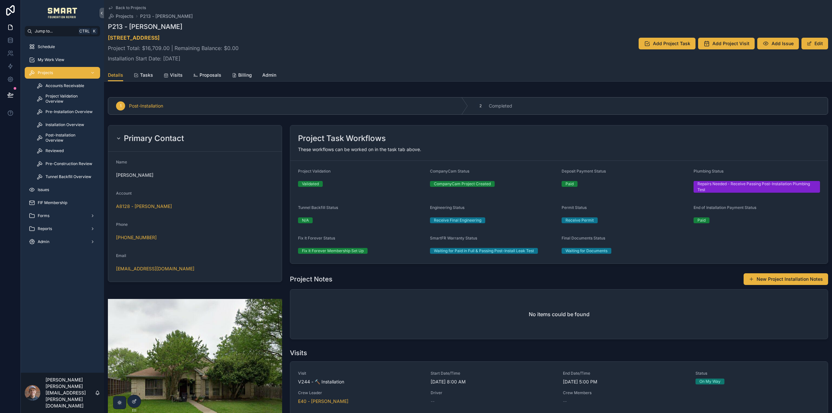
click at [260, 75] on div "Details Tasks Visits Proposals Billing Admin" at bounding box center [468, 75] width 720 height 12
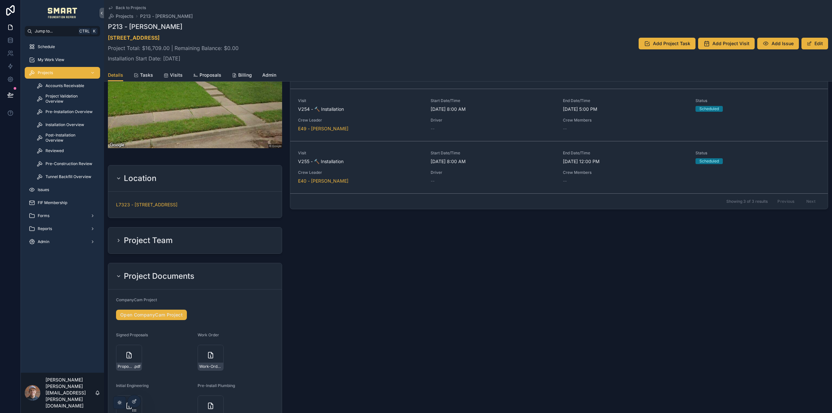
scroll to position [488, 0]
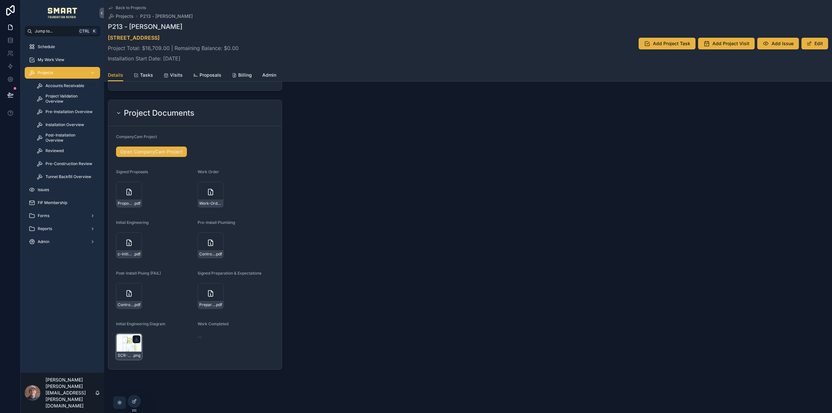
click at [131, 349] on div "SCR-20250708-rpzs .png" at bounding box center [129, 347] width 26 height 26
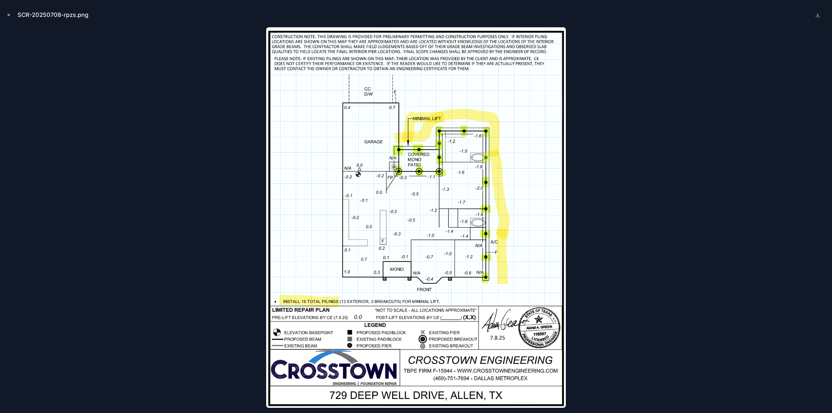
click at [8, 13] on icon "Close modal" at bounding box center [8, 15] width 5 height 5
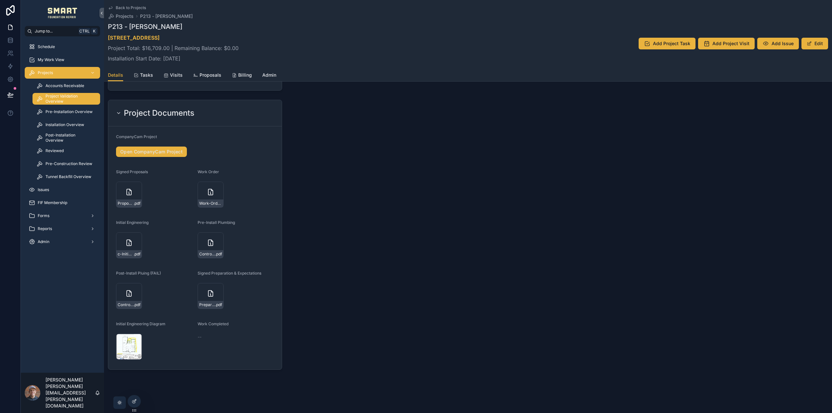
click at [68, 96] on span "Project Validation Overview" at bounding box center [69, 99] width 48 height 10
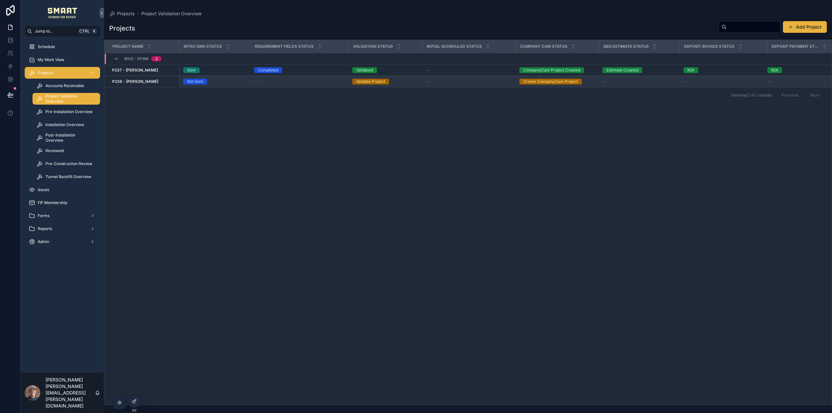
click at [144, 81] on strong "P238 - [PERSON_NAME]" at bounding box center [135, 81] width 46 height 5
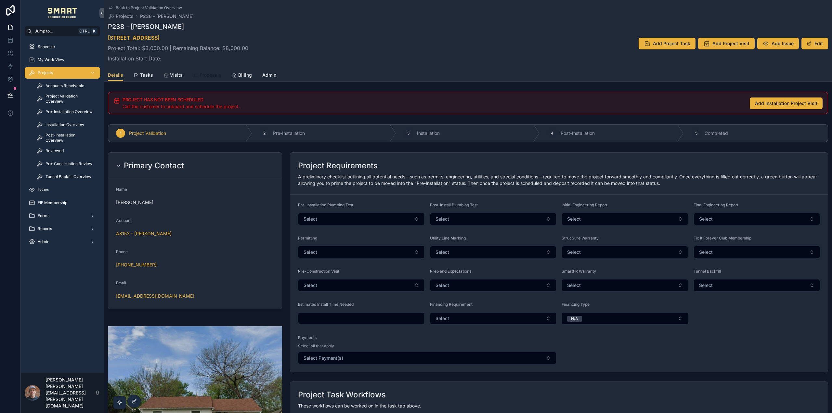
click at [204, 73] on span "Proposals" at bounding box center [210, 75] width 22 height 6
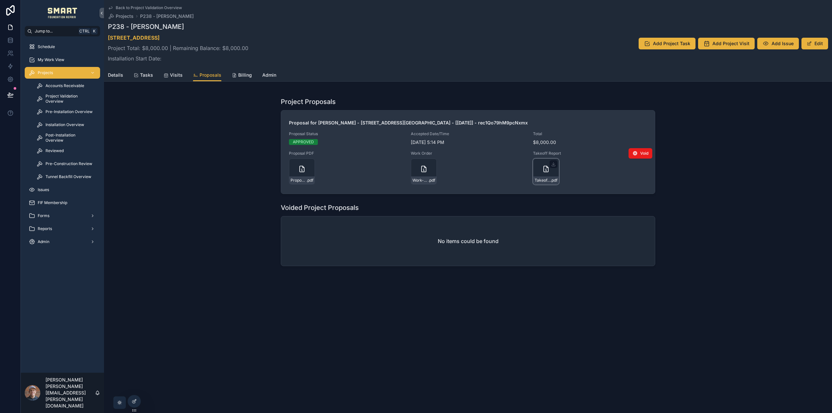
click at [545, 173] on div "Takeoff-Report---Drawing-1 .pdf" at bounding box center [546, 172] width 26 height 26
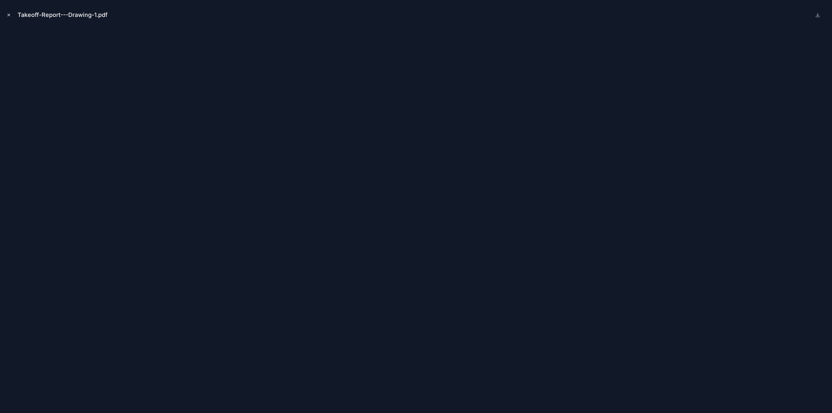
click at [7, 13] on icon "Close modal" at bounding box center [8, 15] width 5 height 5
